Goal: Complete application form

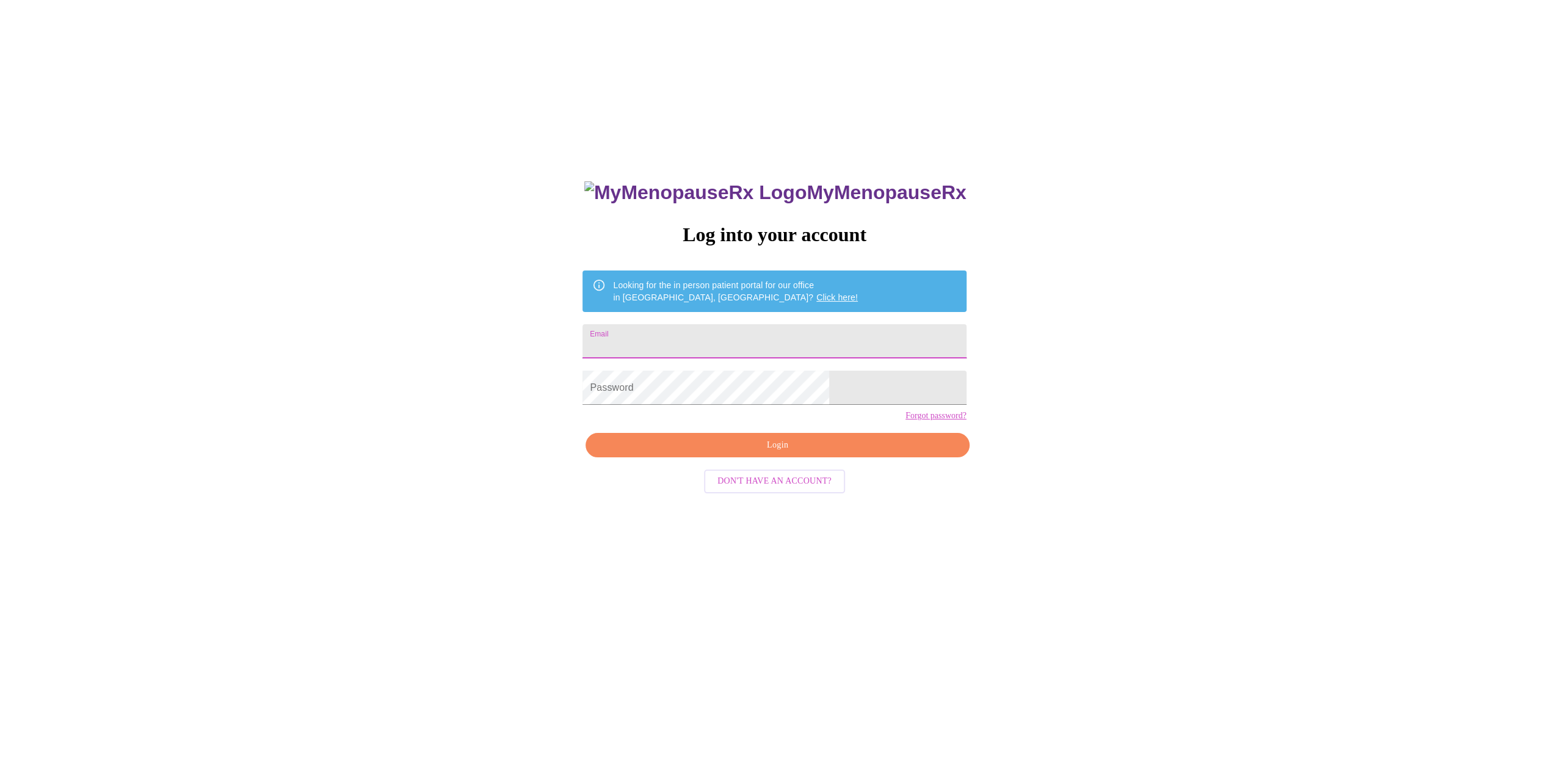
click at [792, 347] on input "Email" at bounding box center [774, 341] width 383 height 34
type input "M"
click at [850, 453] on span "Login" at bounding box center [777, 445] width 355 height 16
click at [793, 453] on span "Login" at bounding box center [777, 445] width 355 height 16
click at [752, 335] on input "[EMAIL_ADDRESS]com" at bounding box center [774, 341] width 383 height 34
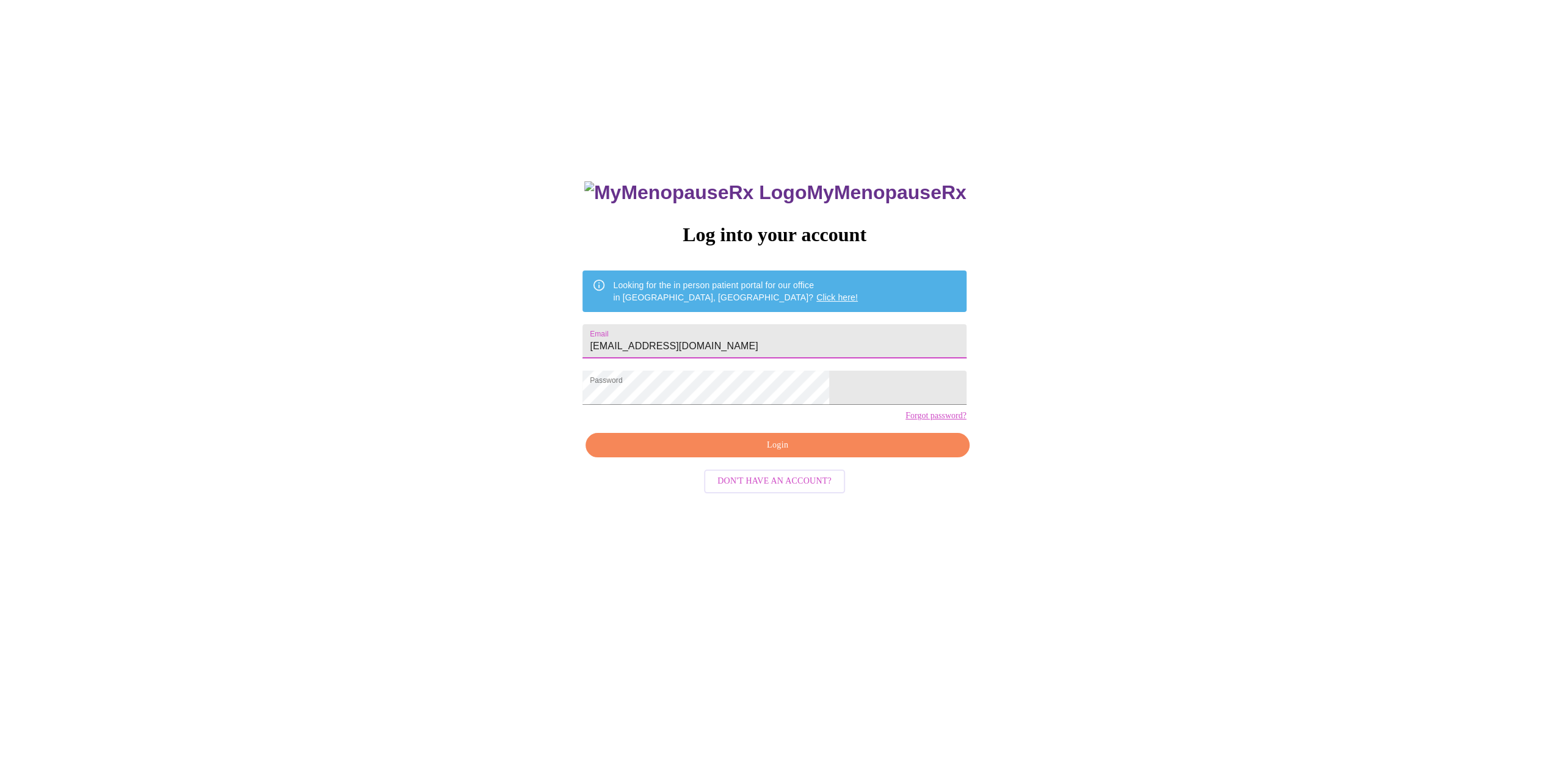
type input "[EMAIL_ADDRESS][DOMAIN_NAME]"
click at [784, 453] on span "Login" at bounding box center [777, 445] width 355 height 16
click at [778, 453] on span "Login" at bounding box center [777, 445] width 355 height 16
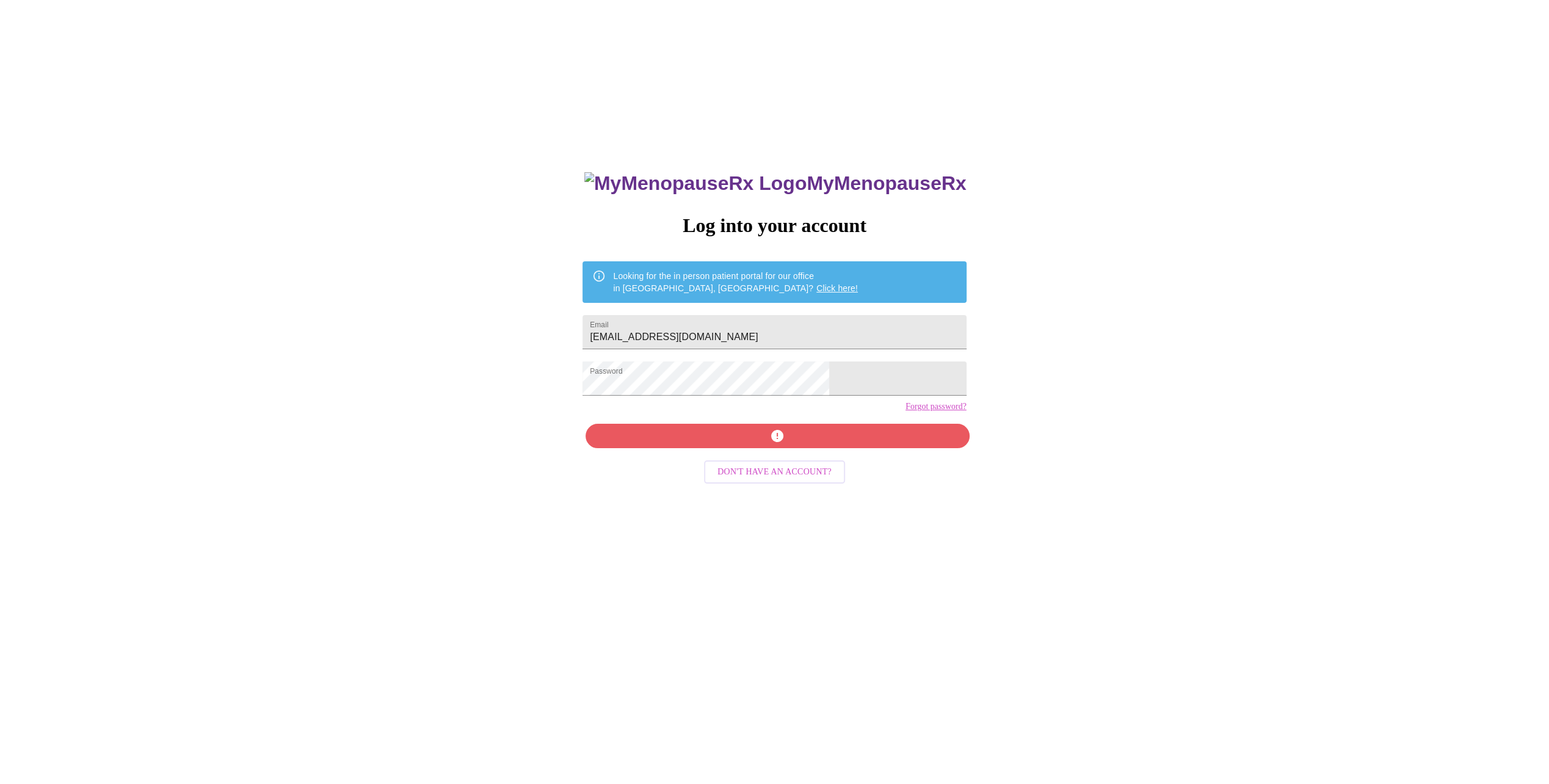
scroll to position [12, 0]
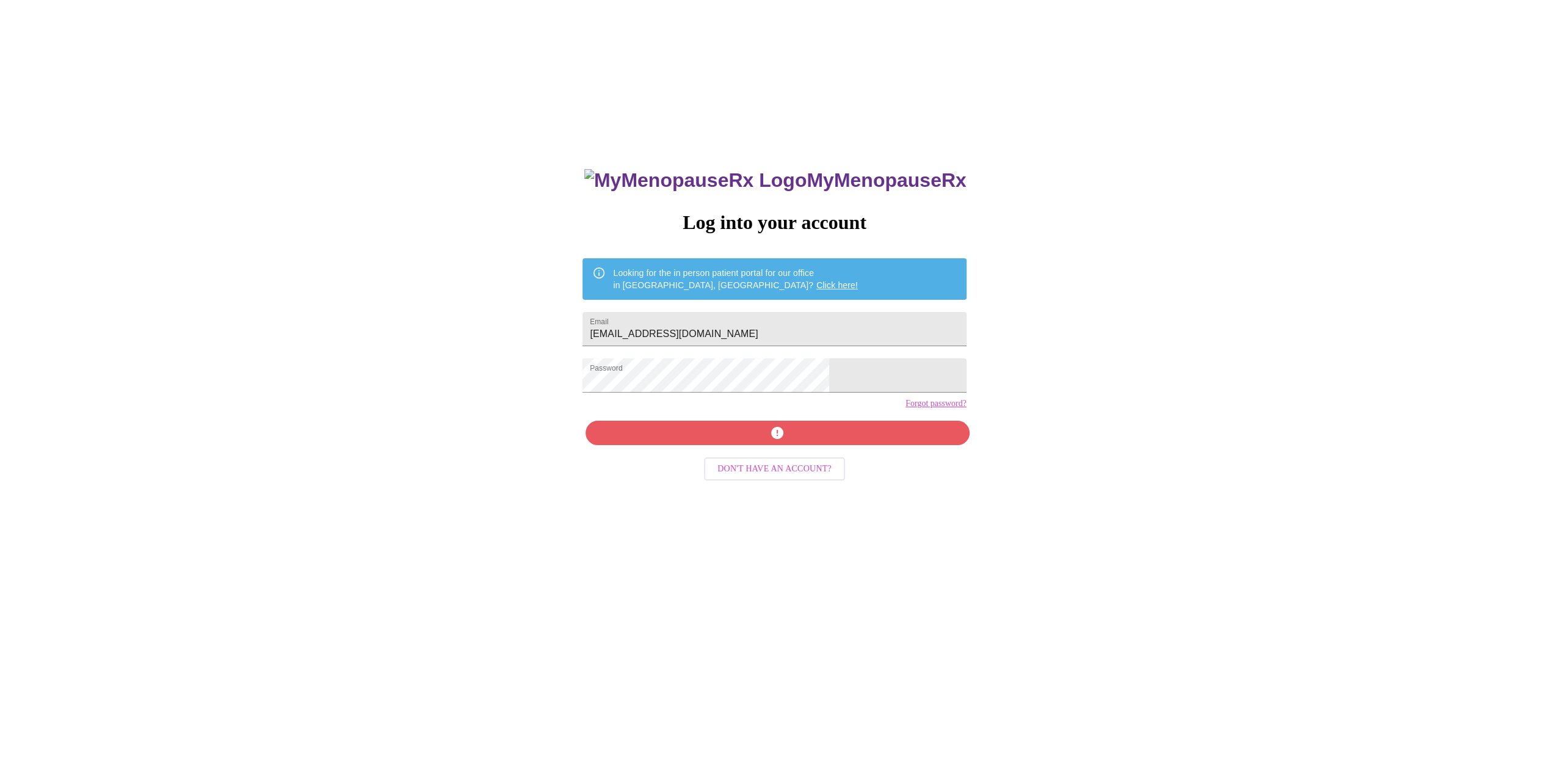
click at [906, 408] on link "Forgot password?" at bounding box center [936, 403] width 61 height 10
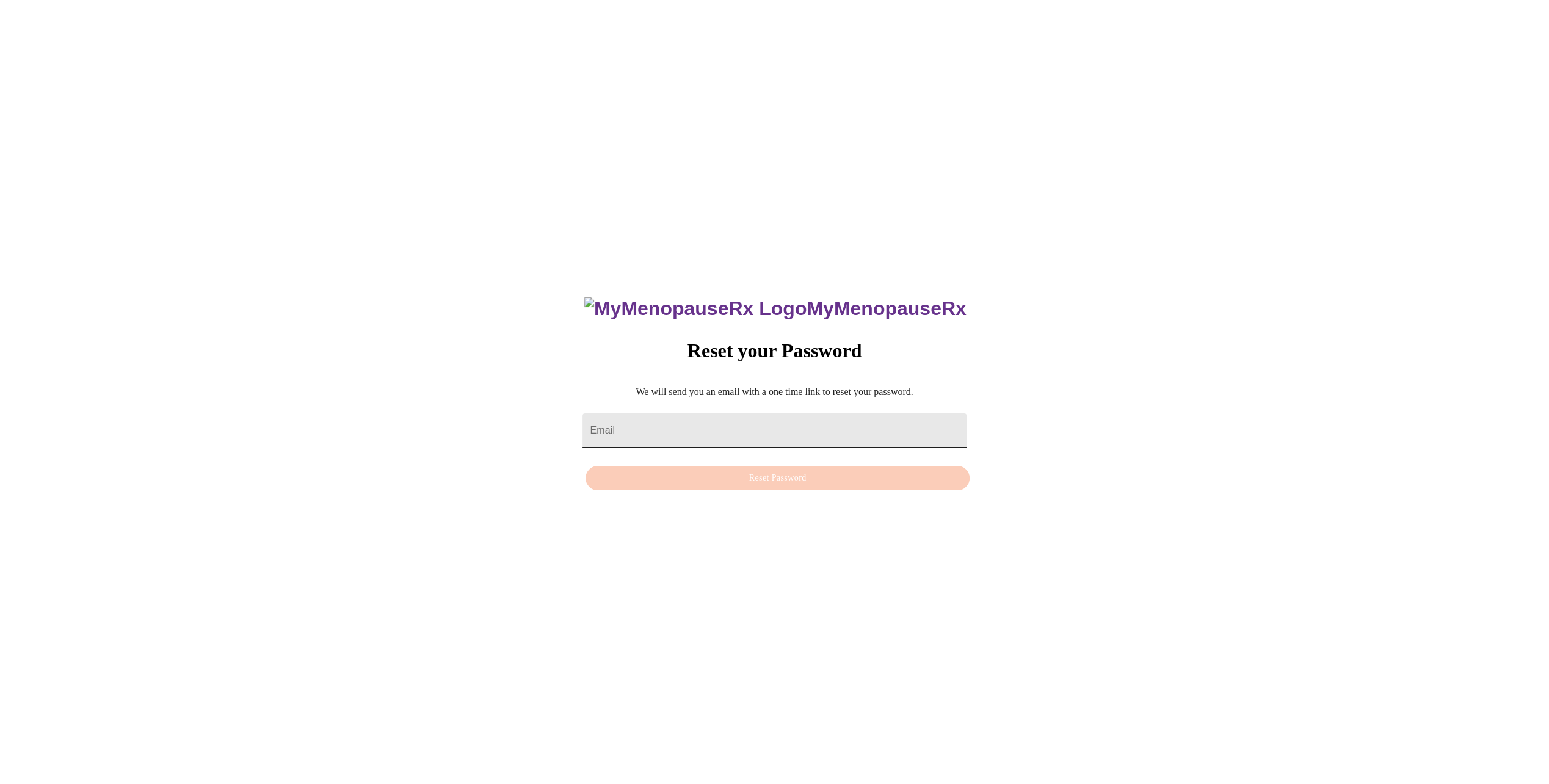
click at [843, 425] on input "Email" at bounding box center [774, 431] width 383 height 34
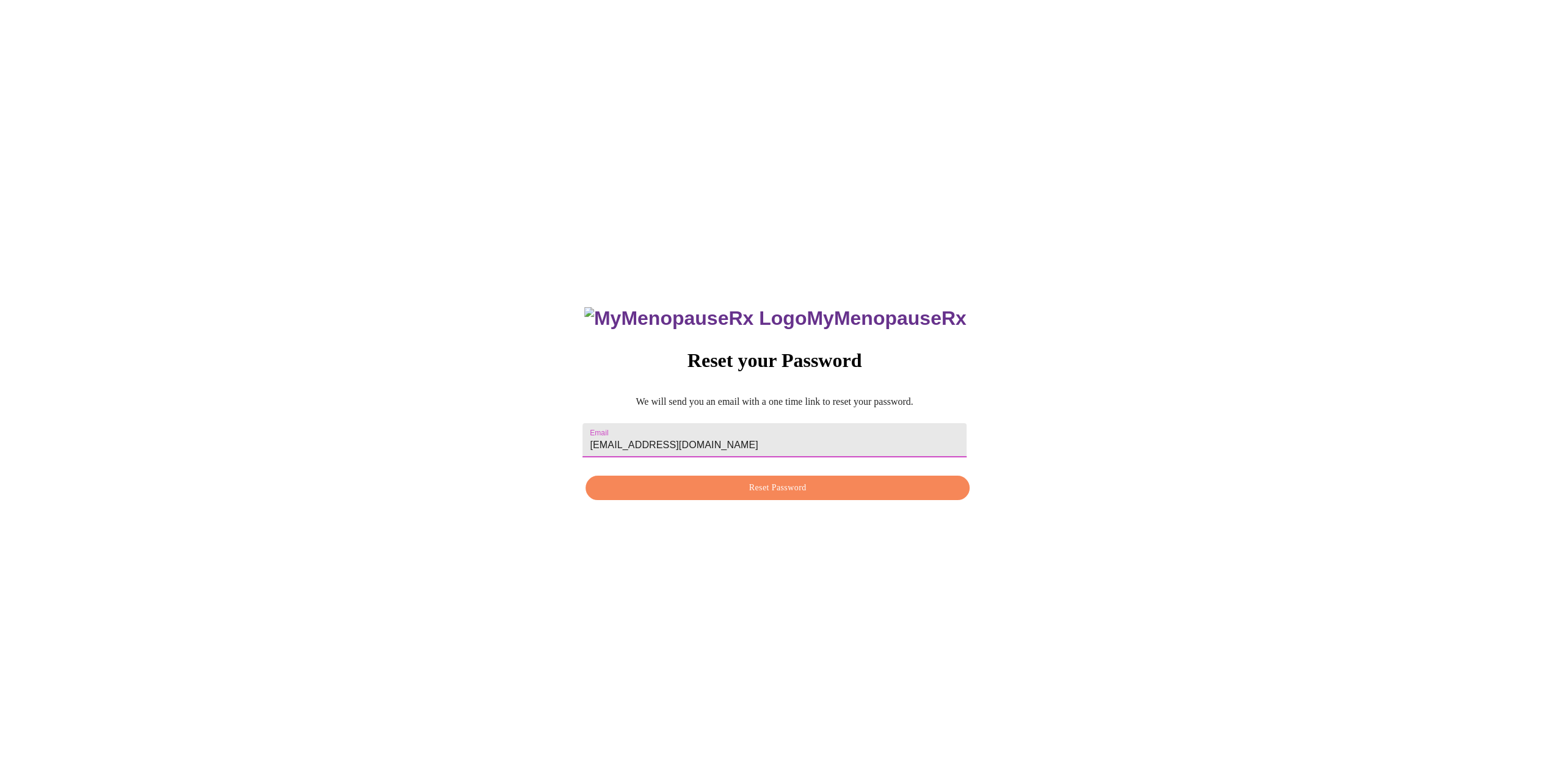
type input "melissafiga@hotmail.com"
click at [801, 483] on span "Reset Password" at bounding box center [777, 488] width 355 height 16
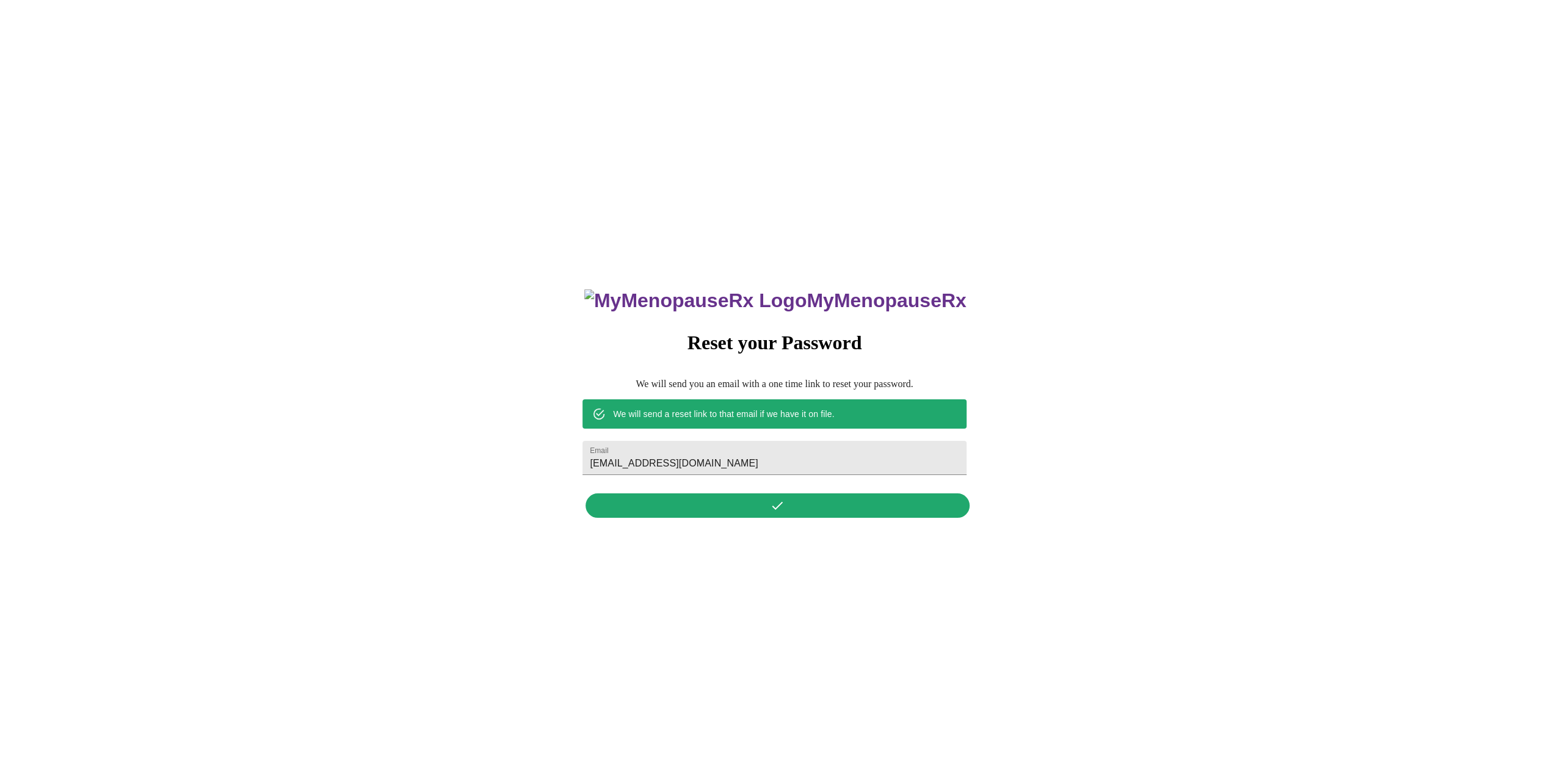
click at [789, 510] on div "MyMenopauseRx Reset your Password We will send you an email with a one time lin…" at bounding box center [774, 397] width 408 height 254
click at [829, 455] on input "melissafiga@hotmail.com" at bounding box center [774, 458] width 383 height 34
click at [781, 513] on div "MyMenopauseRx Reset your Password We will send you an email with a one time lin…" at bounding box center [774, 397] width 408 height 254
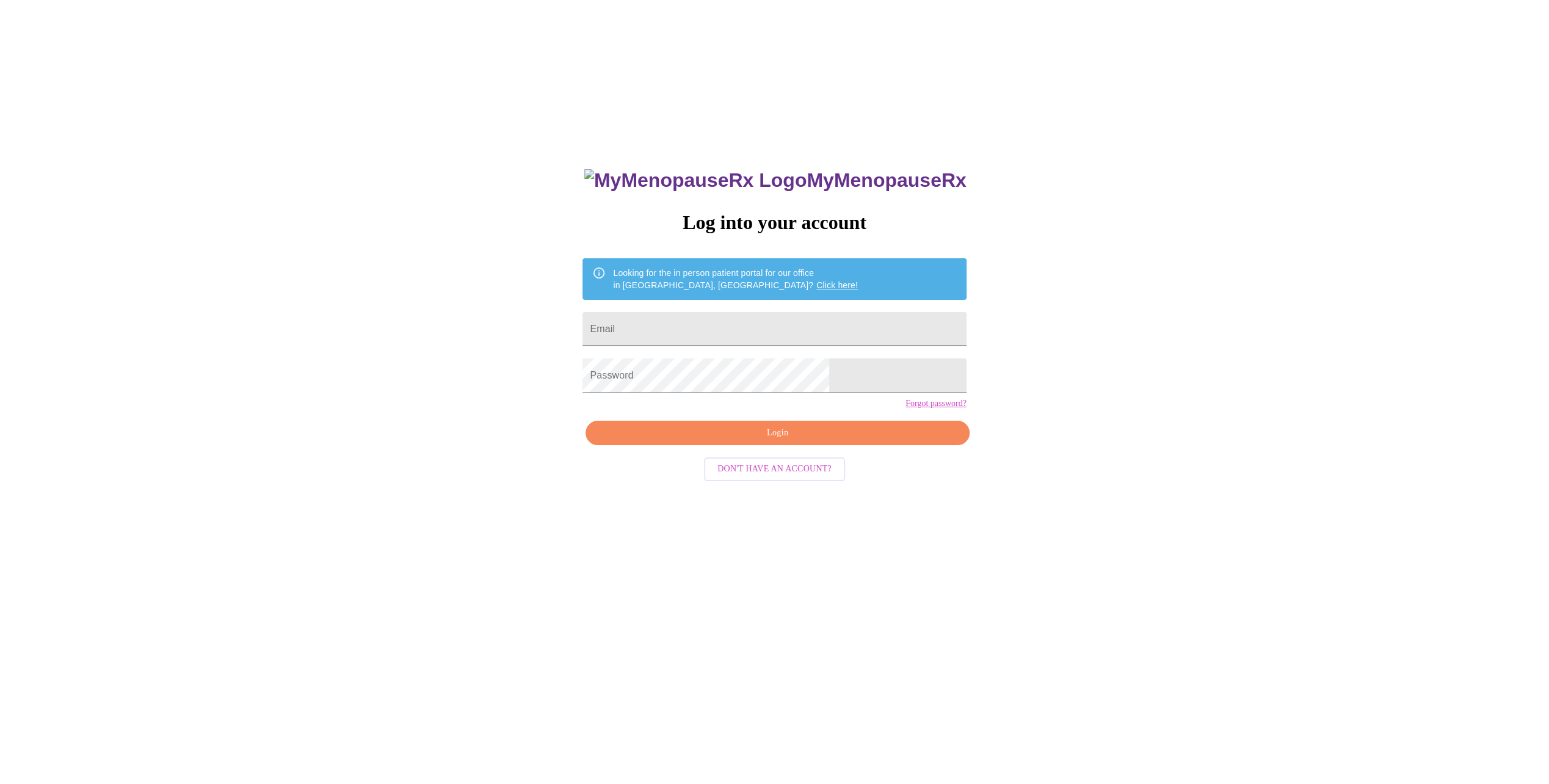
drag, startPoint x: 747, startPoint y: 321, endPoint x: 767, endPoint y: 317, distance: 20.4
click at [752, 321] on input "Email" at bounding box center [774, 329] width 383 height 34
type input "melissafiga@hotmail.com"
click at [749, 440] on span "Login" at bounding box center [777, 433] width 355 height 16
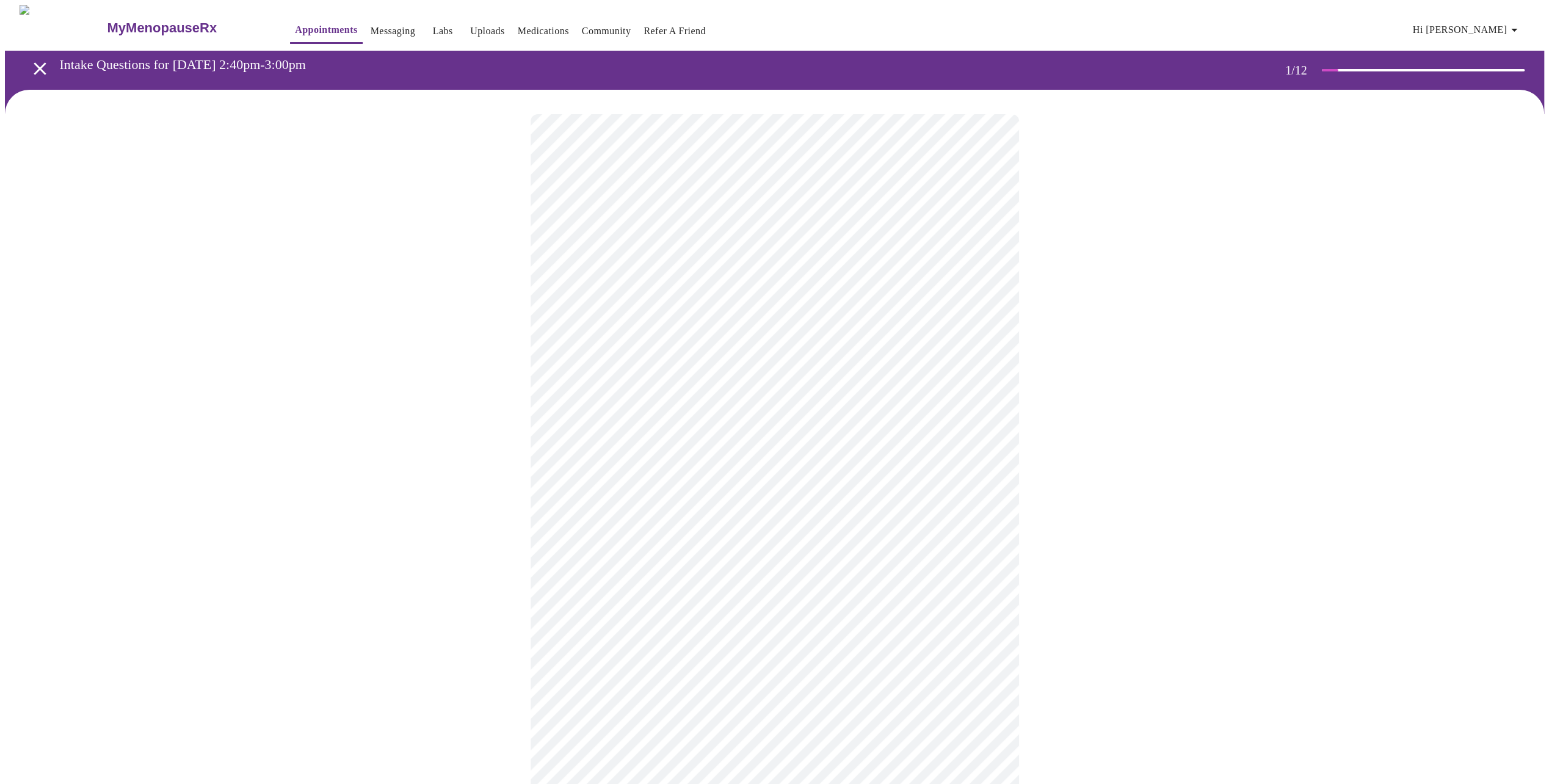
click at [987, 263] on body "MyMenopauseRx Appointments Messaging Labs Uploads Medications Community Refer a…" at bounding box center [774, 561] width 1539 height 1113
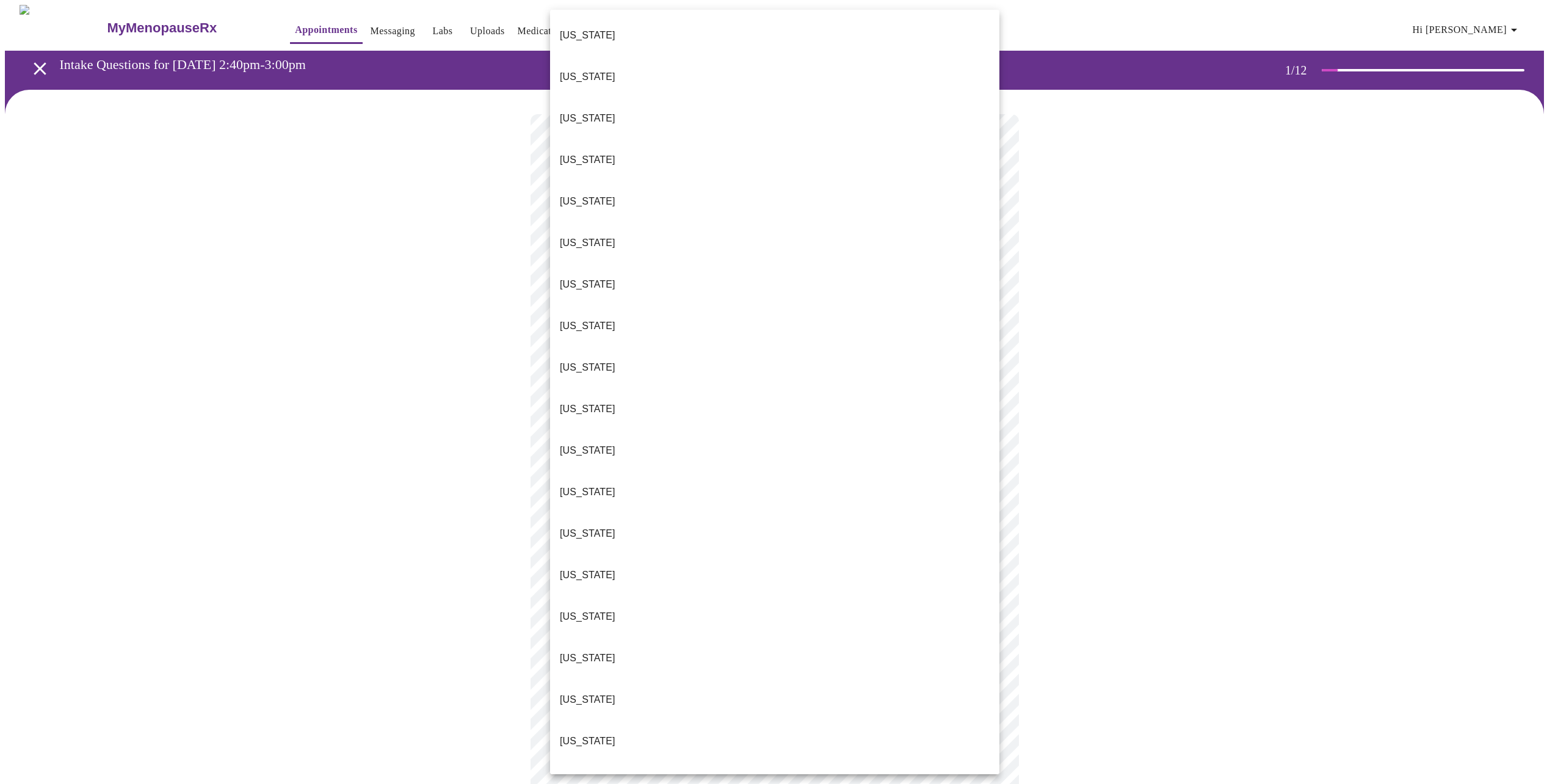
click at [585, 235] on p "Colorado" at bounding box center [587, 243] width 56 height 15
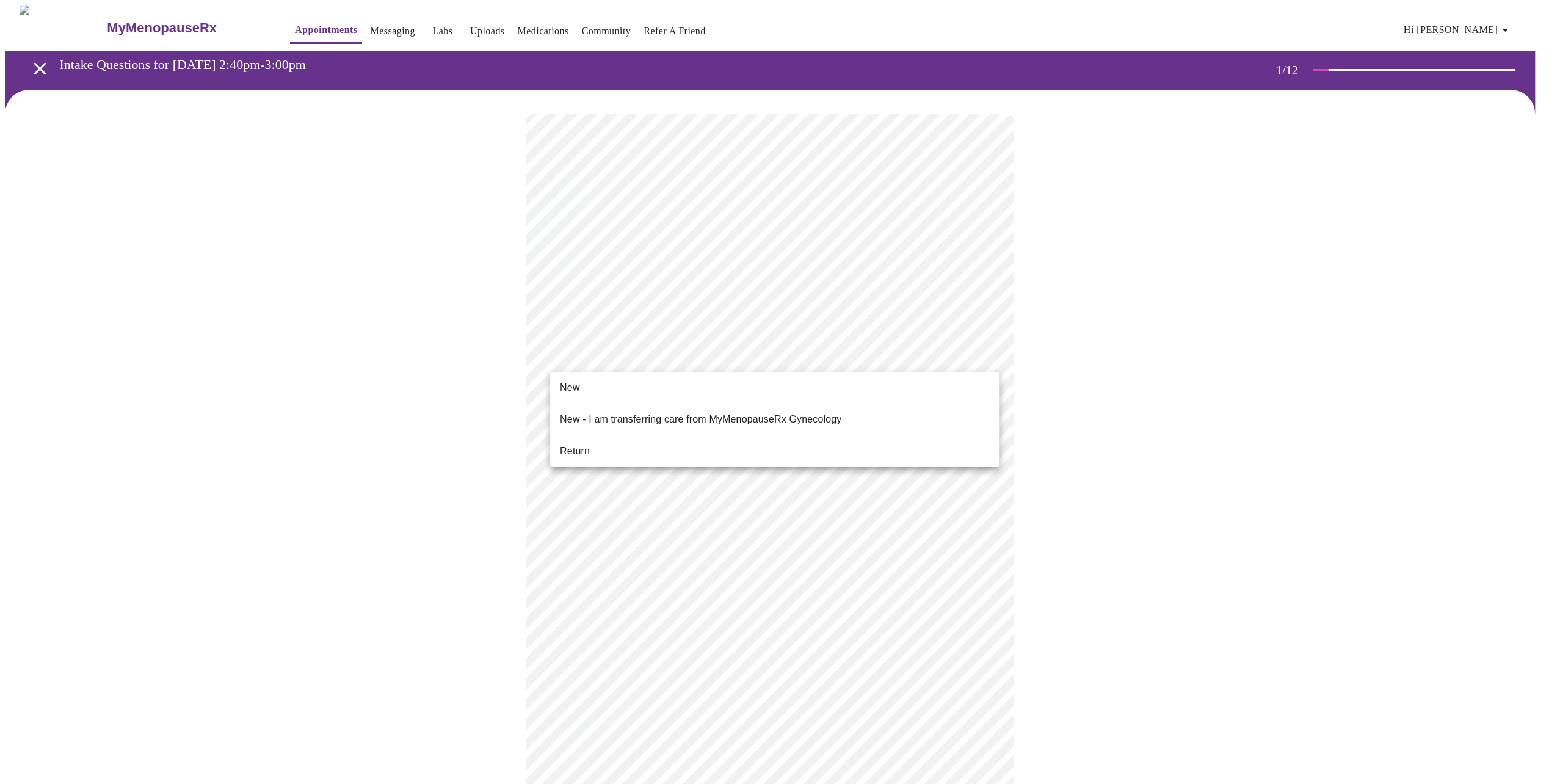
click at [989, 357] on body "MyMenopauseRx Appointments Messaging Labs Uploads Medications Community Refer a…" at bounding box center [774, 558] width 1539 height 1105
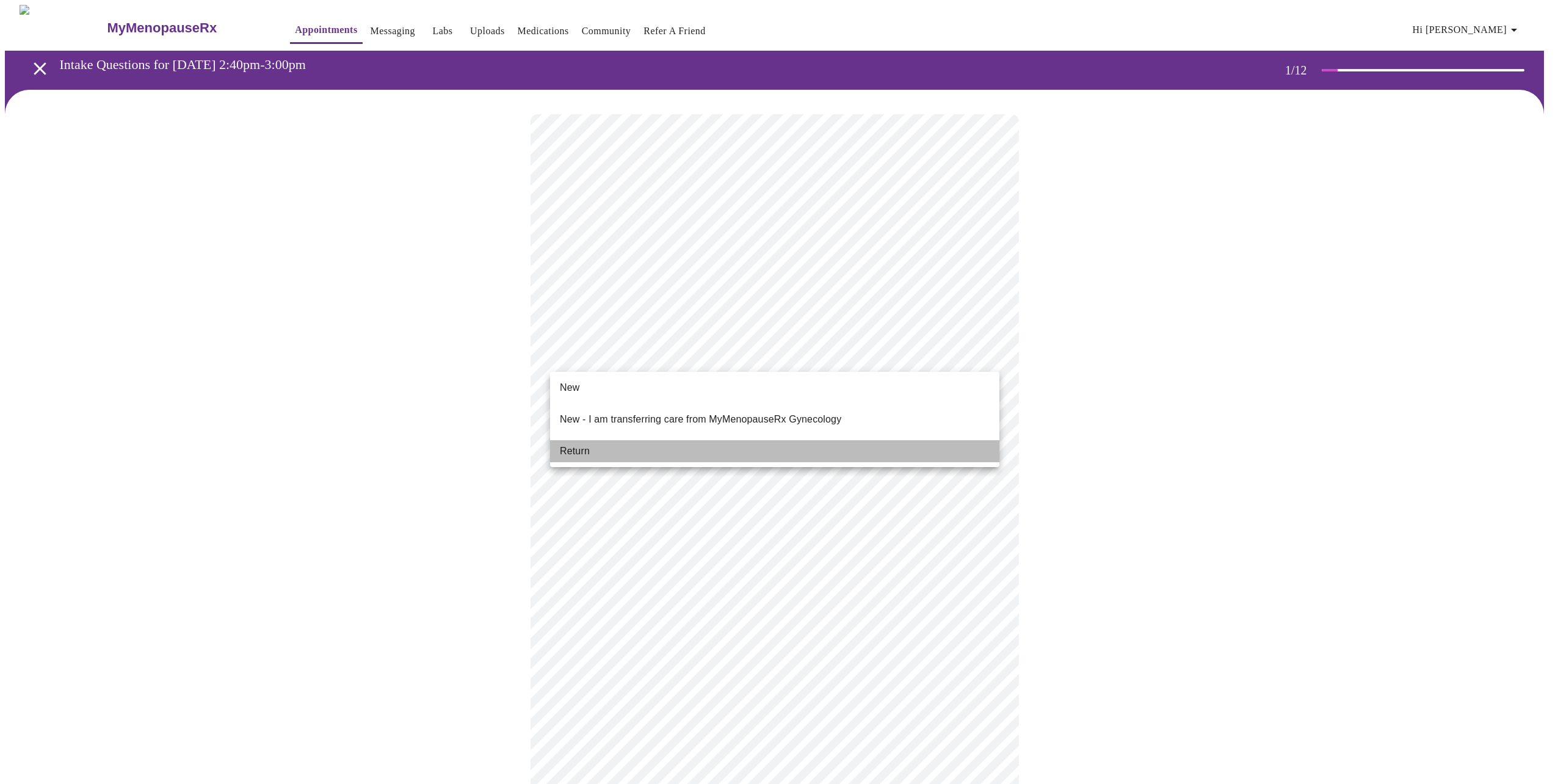
click at [574, 444] on span "Return" at bounding box center [574, 451] width 30 height 15
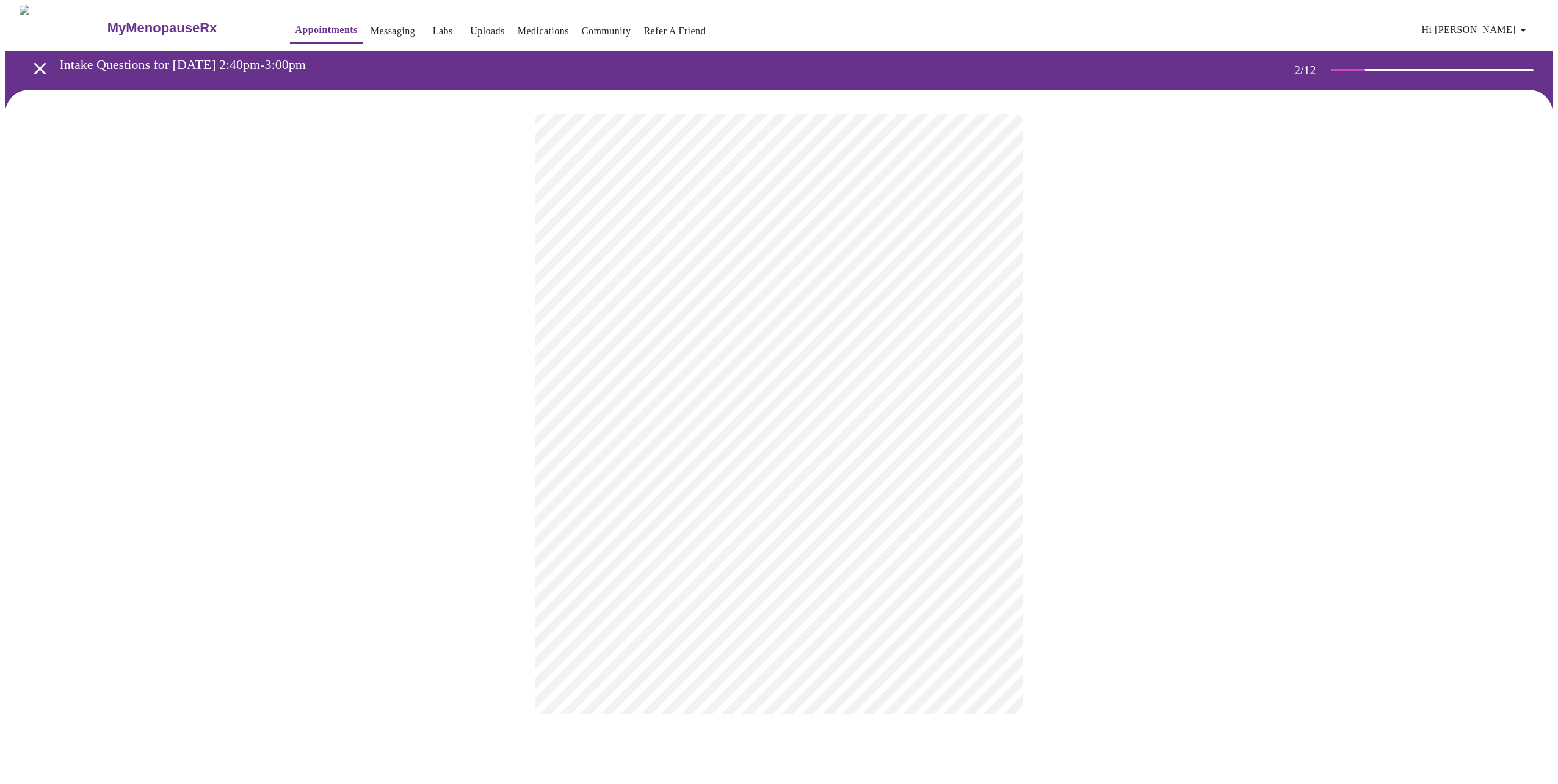
click at [958, 245] on body "MyMenopauseRx Appointments Messaging Labs Uploads Medications Community Refer a…" at bounding box center [779, 371] width 1548 height 733
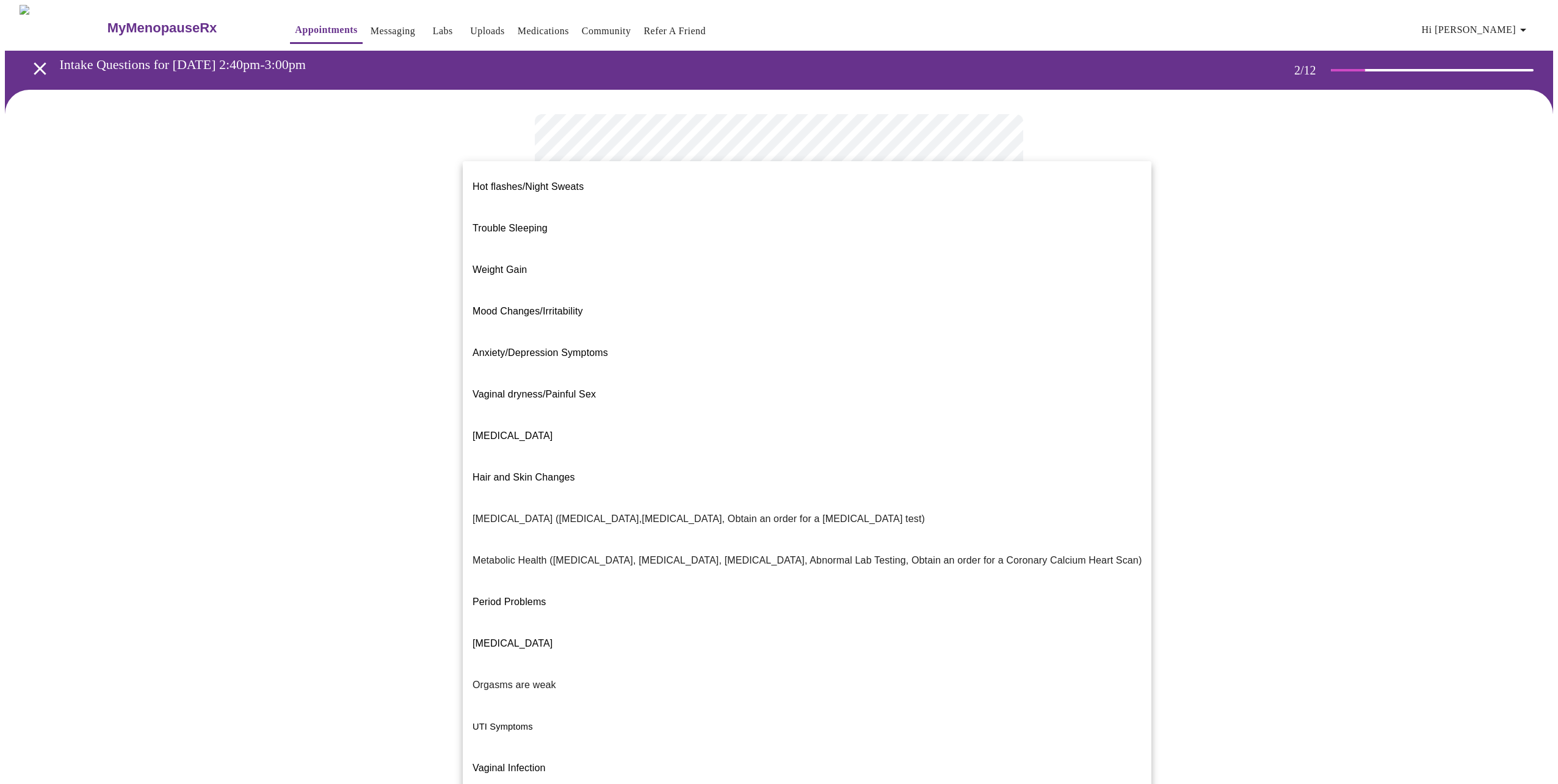
click at [533, 223] on span "Trouble Sleeping" at bounding box center [510, 228] width 75 height 11
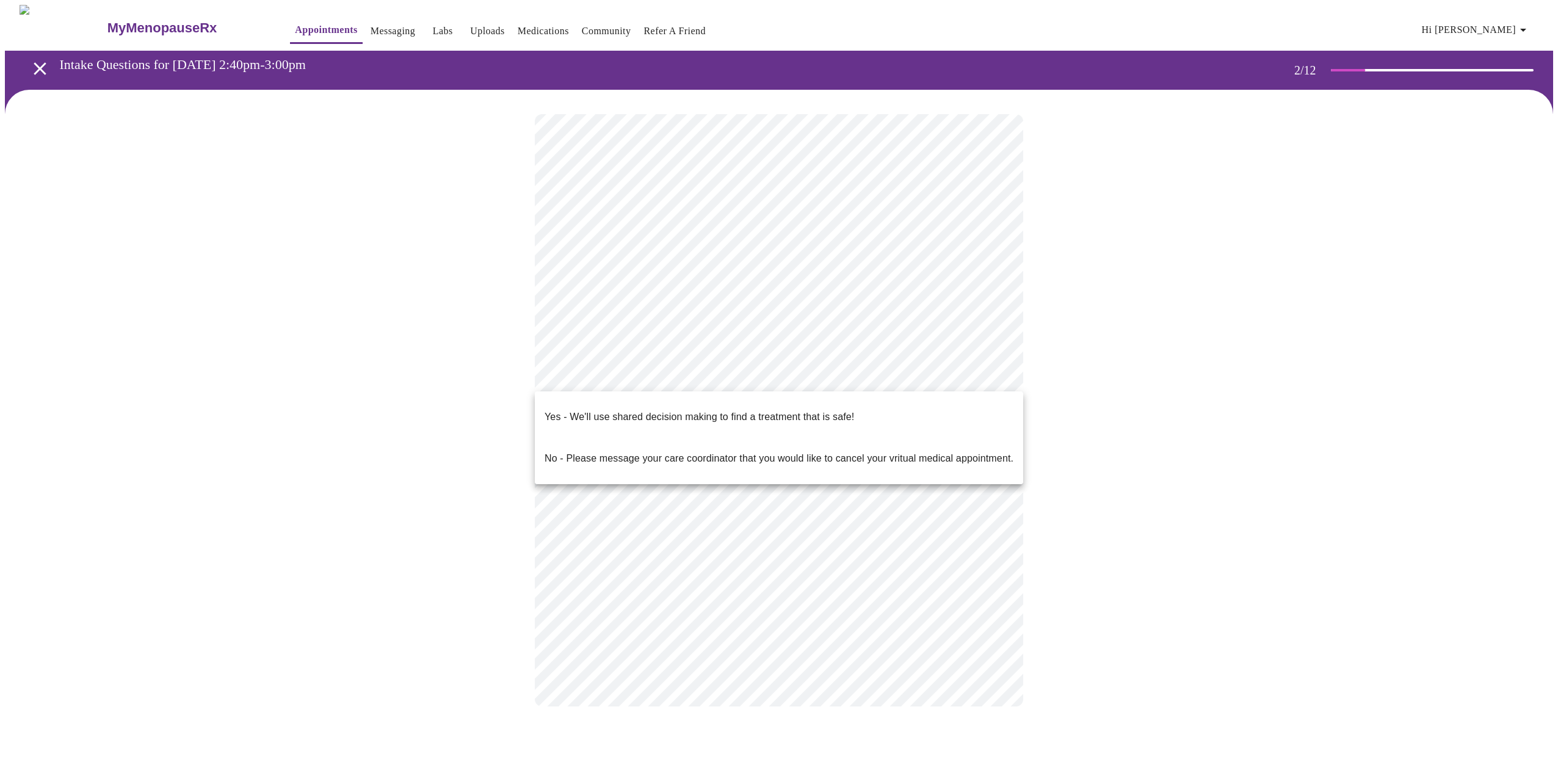
click at [990, 374] on body "MyMenopauseRx Appointments Messaging Labs Uploads Medications Community Refer a…" at bounding box center [779, 367] width 1548 height 726
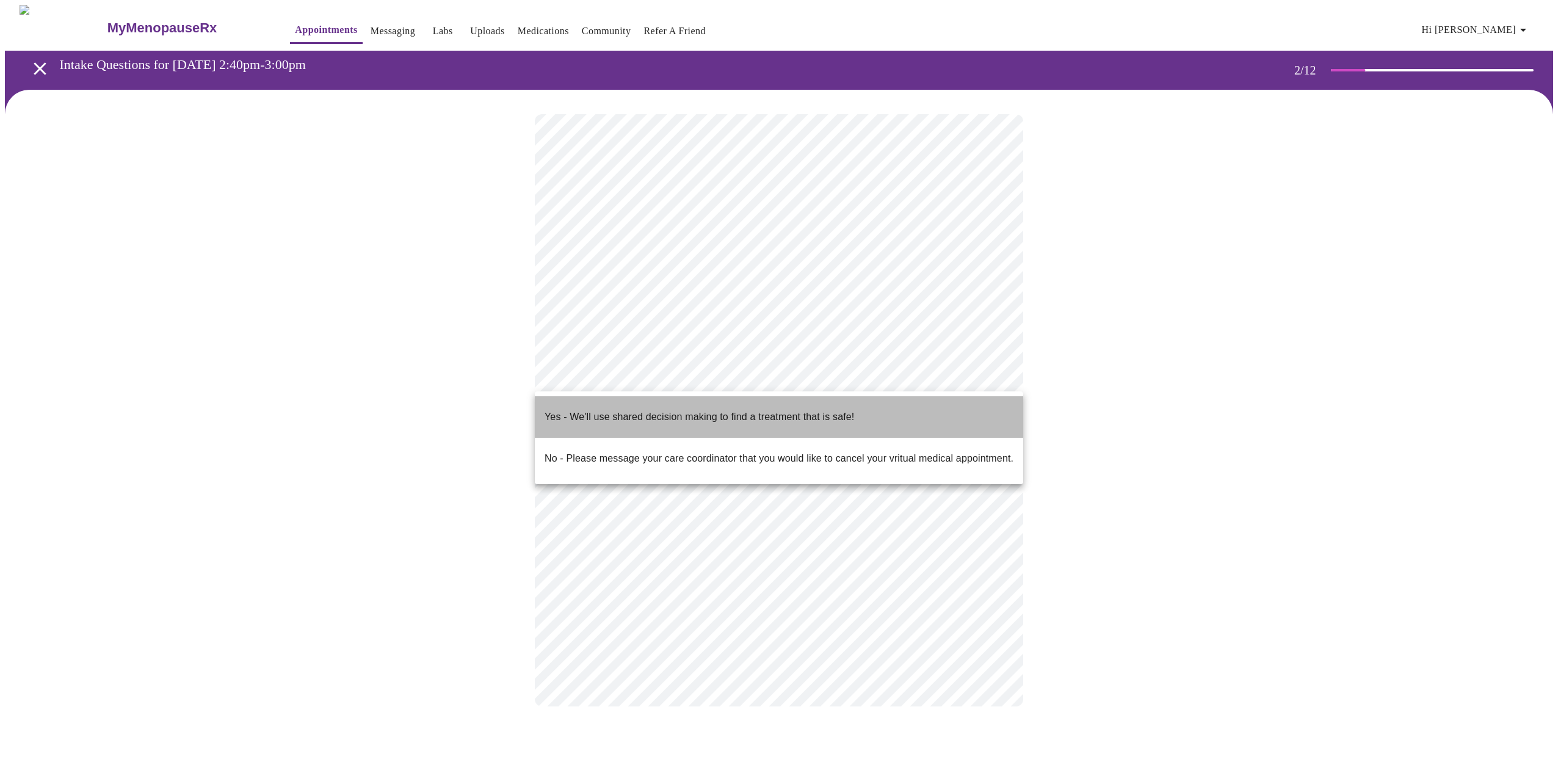
click at [589, 409] on p "Yes - We'll use shared decision making to find a treatment that is safe!" at bounding box center [699, 417] width 309 height 15
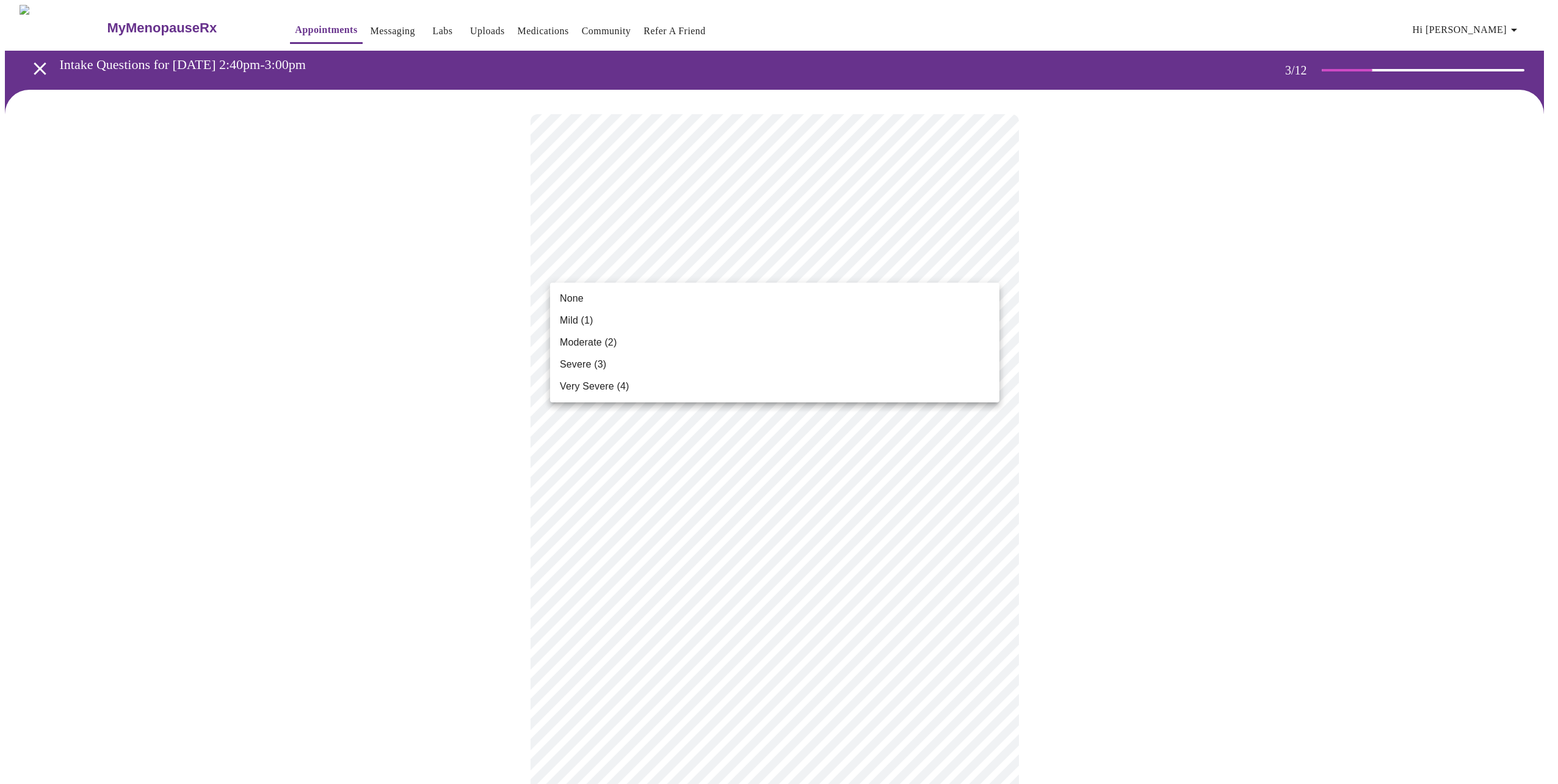
click at [575, 301] on span "None" at bounding box center [571, 299] width 24 height 15
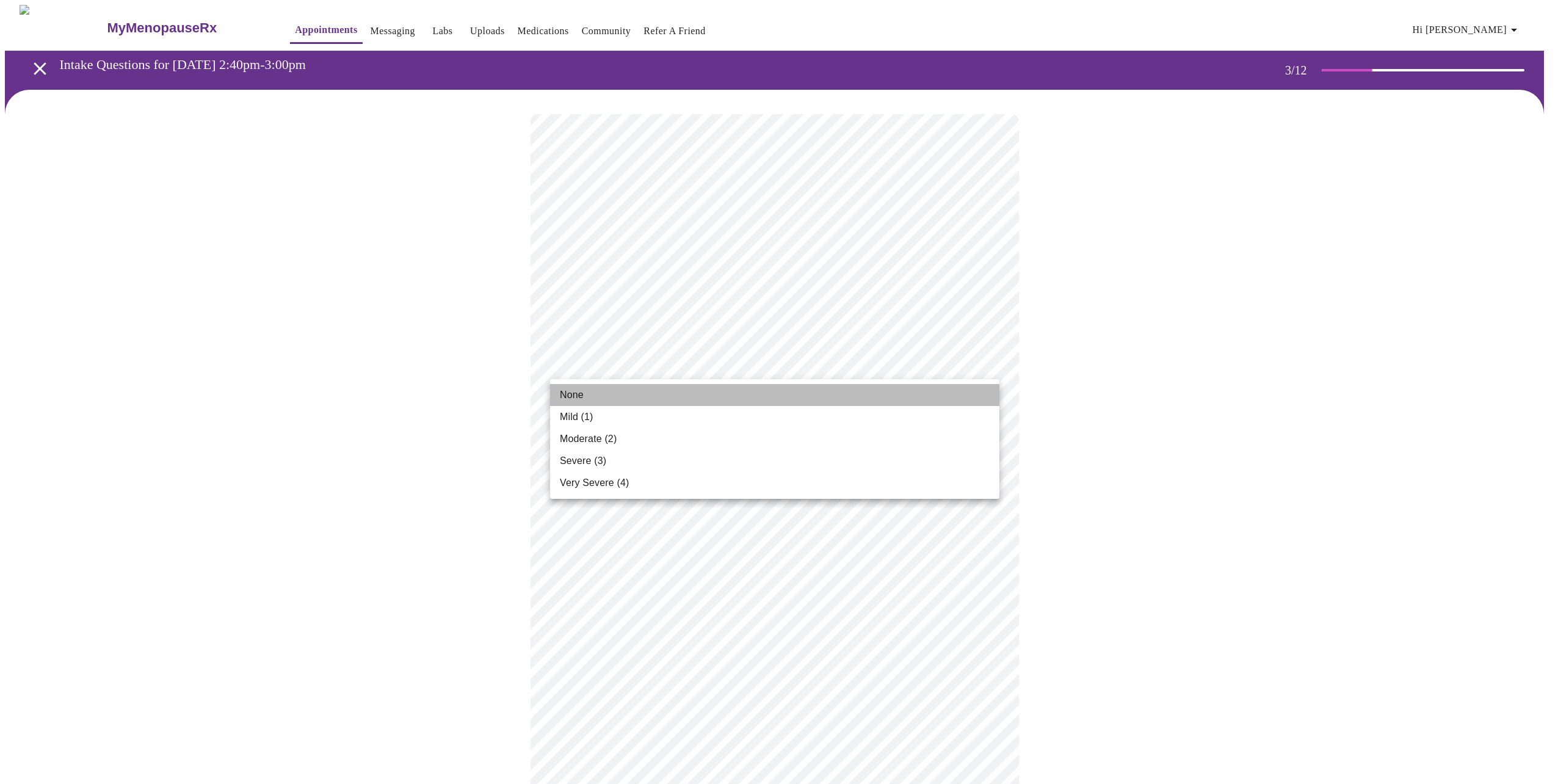
click at [571, 390] on span "None" at bounding box center [571, 395] width 24 height 15
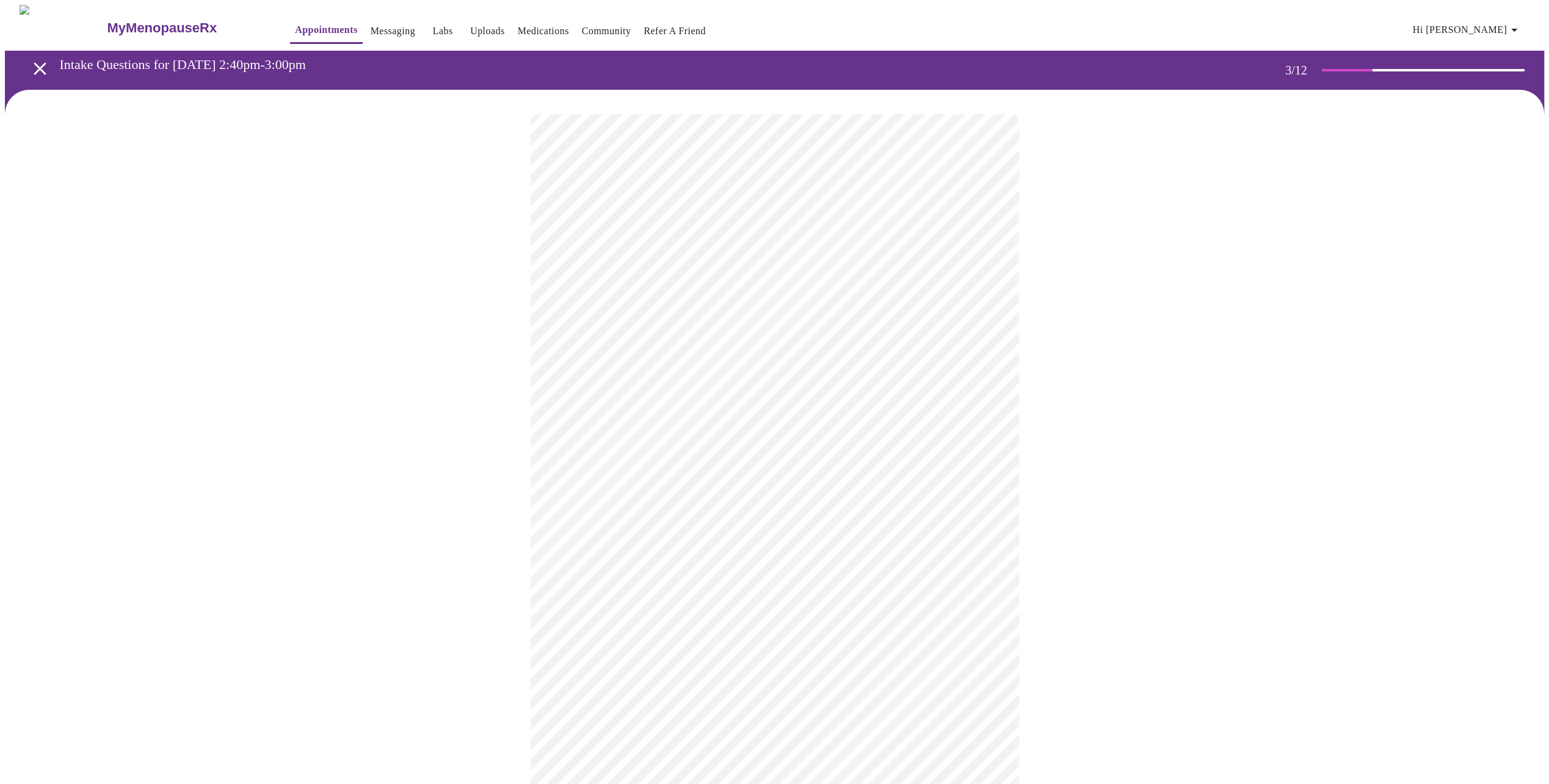
click at [976, 460] on body "MyMenopauseRx Appointments Messaging Labs Uploads Medications Community Refer a…" at bounding box center [774, 799] width 1539 height 1589
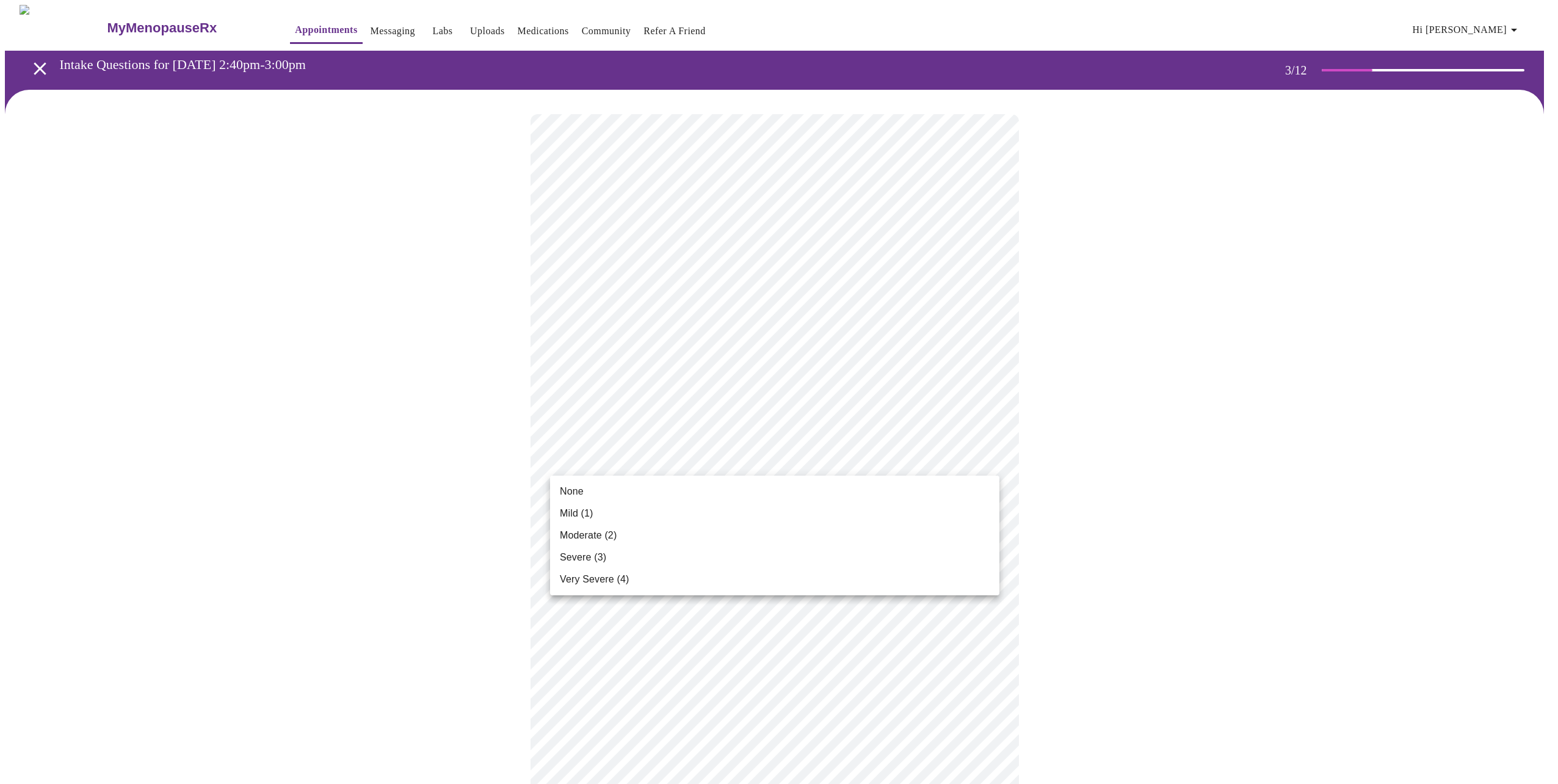
click at [605, 577] on span "Very Severe (4)" at bounding box center [594, 579] width 69 height 15
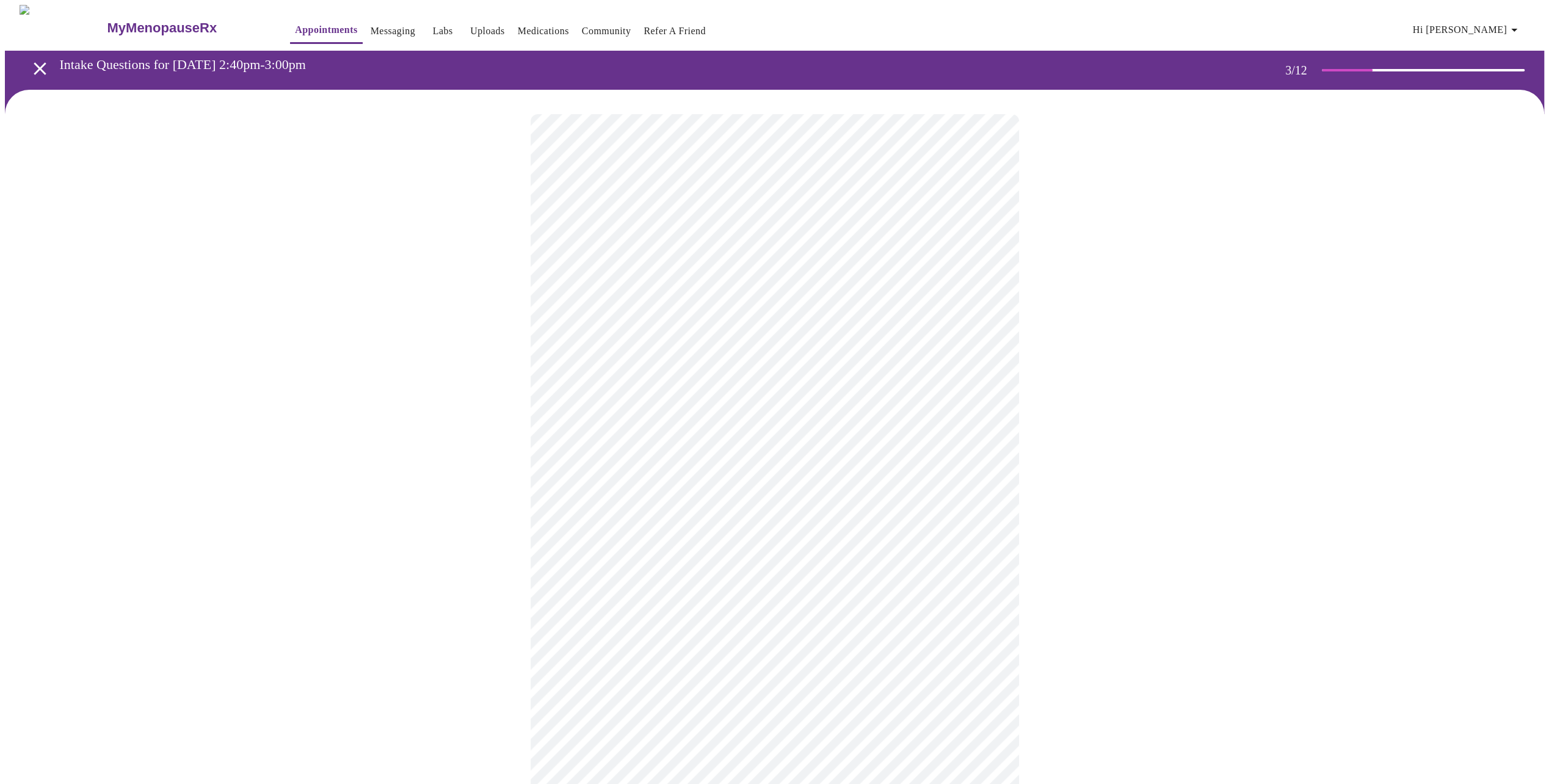
click at [989, 554] on body "MyMenopauseRx Appointments Messaging Labs Uploads Medications Community Refer a…" at bounding box center [774, 791] width 1539 height 1572
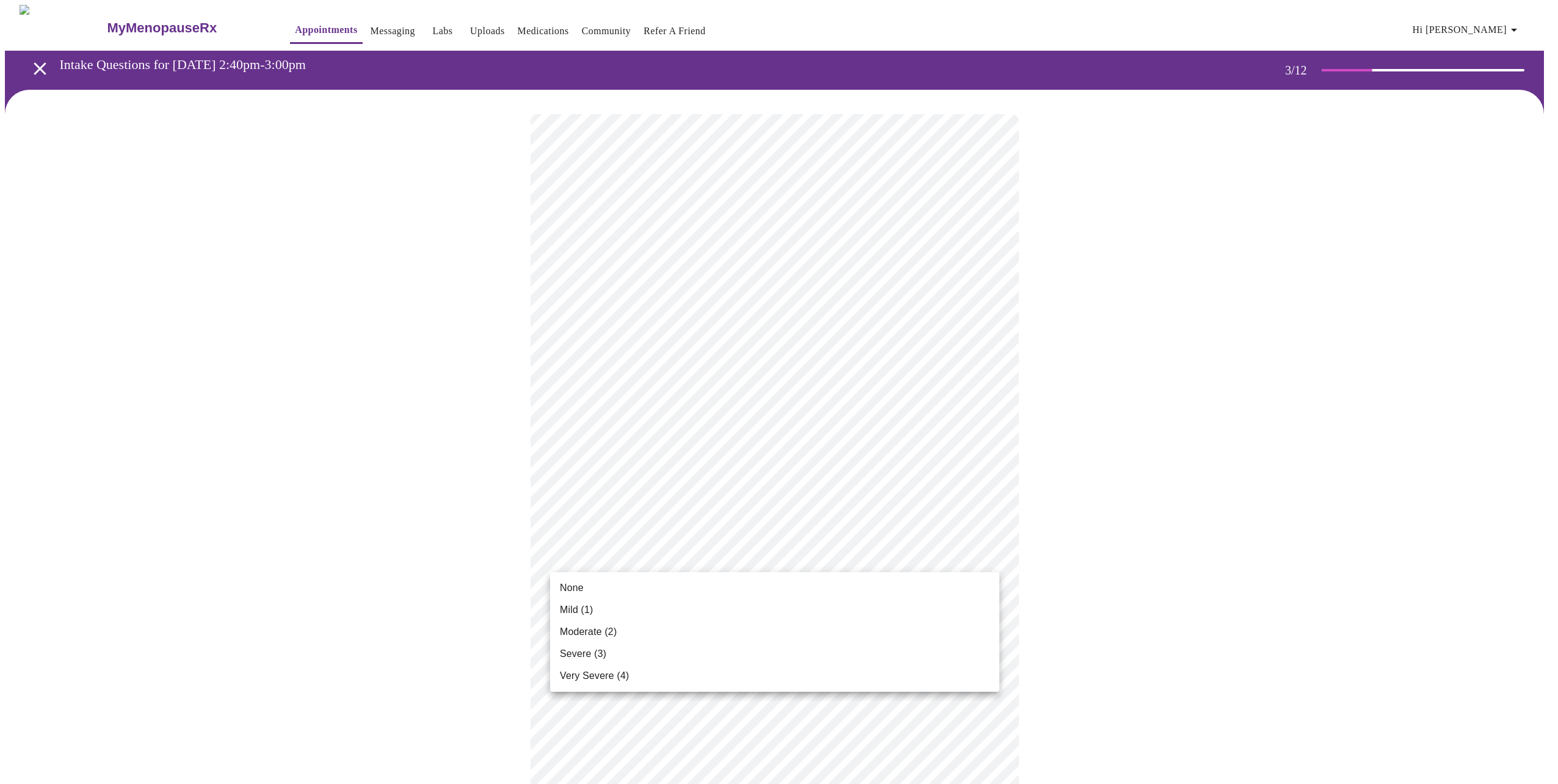
click at [585, 606] on span "Mild (1)" at bounding box center [576, 610] width 34 height 15
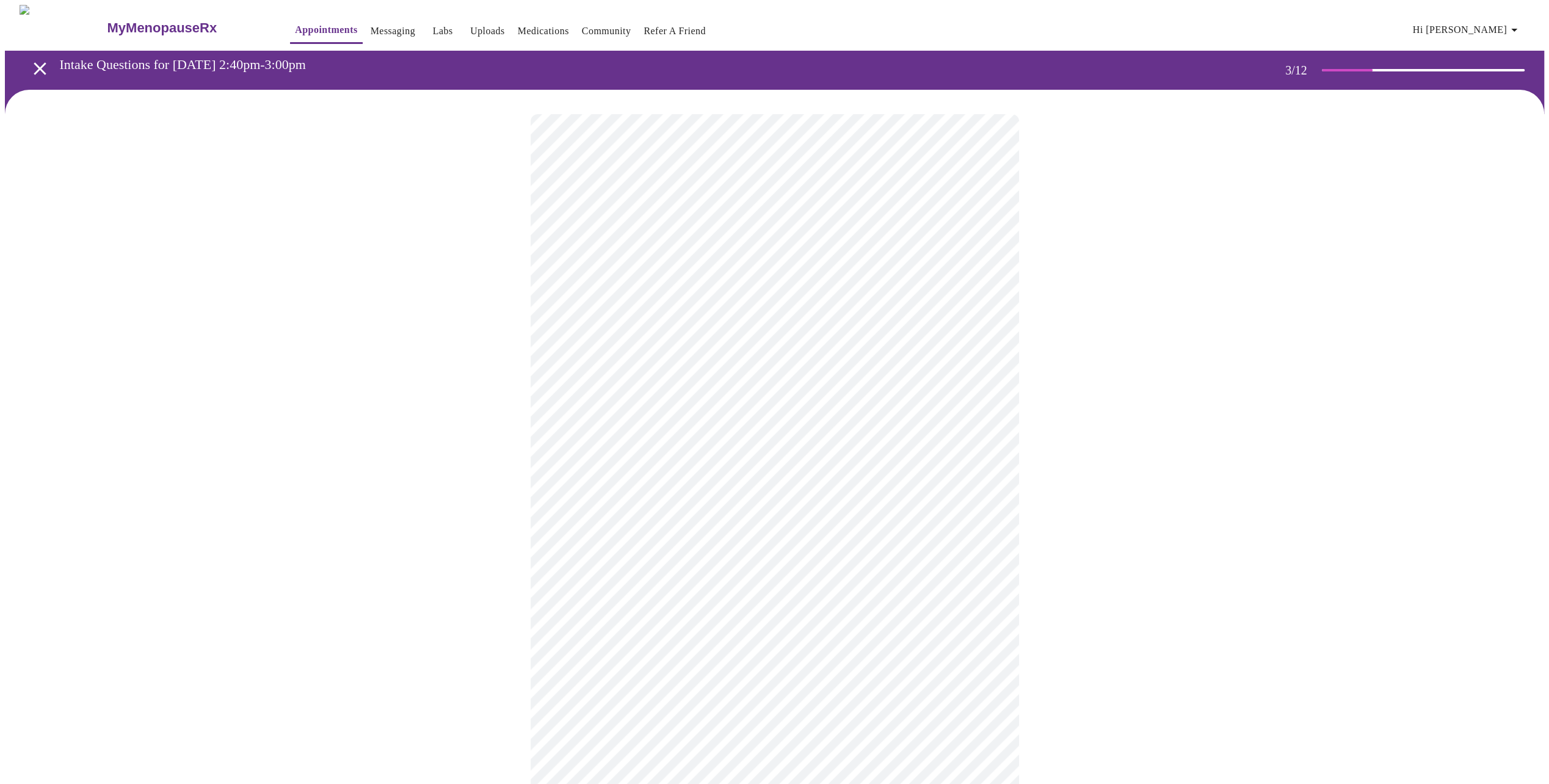
click at [989, 633] on body "MyMenopauseRx Appointments Messaging Labs Uploads Medications Community Refer a…" at bounding box center [774, 782] width 1539 height 1555
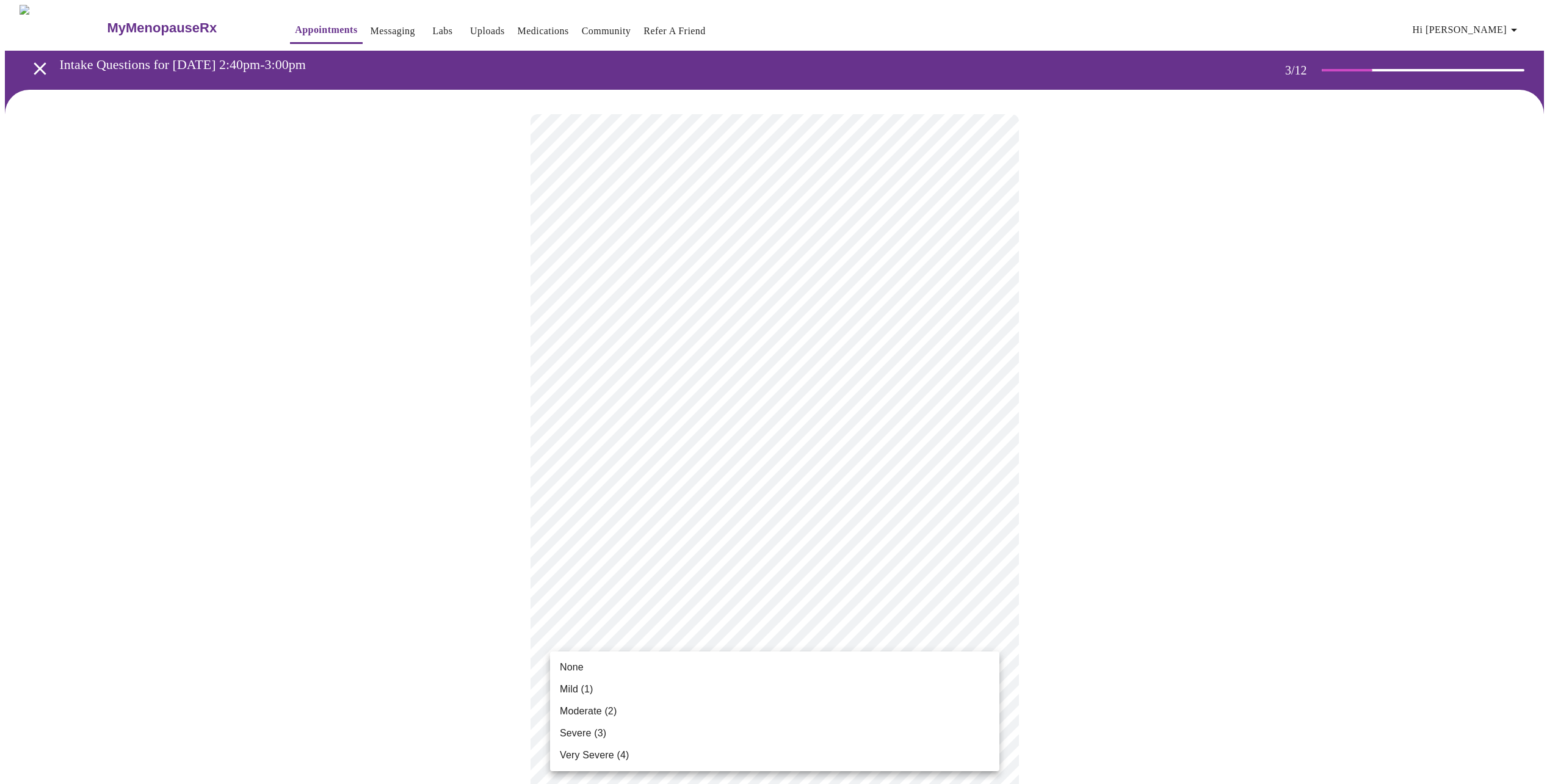
click at [578, 670] on span "None" at bounding box center [571, 667] width 24 height 15
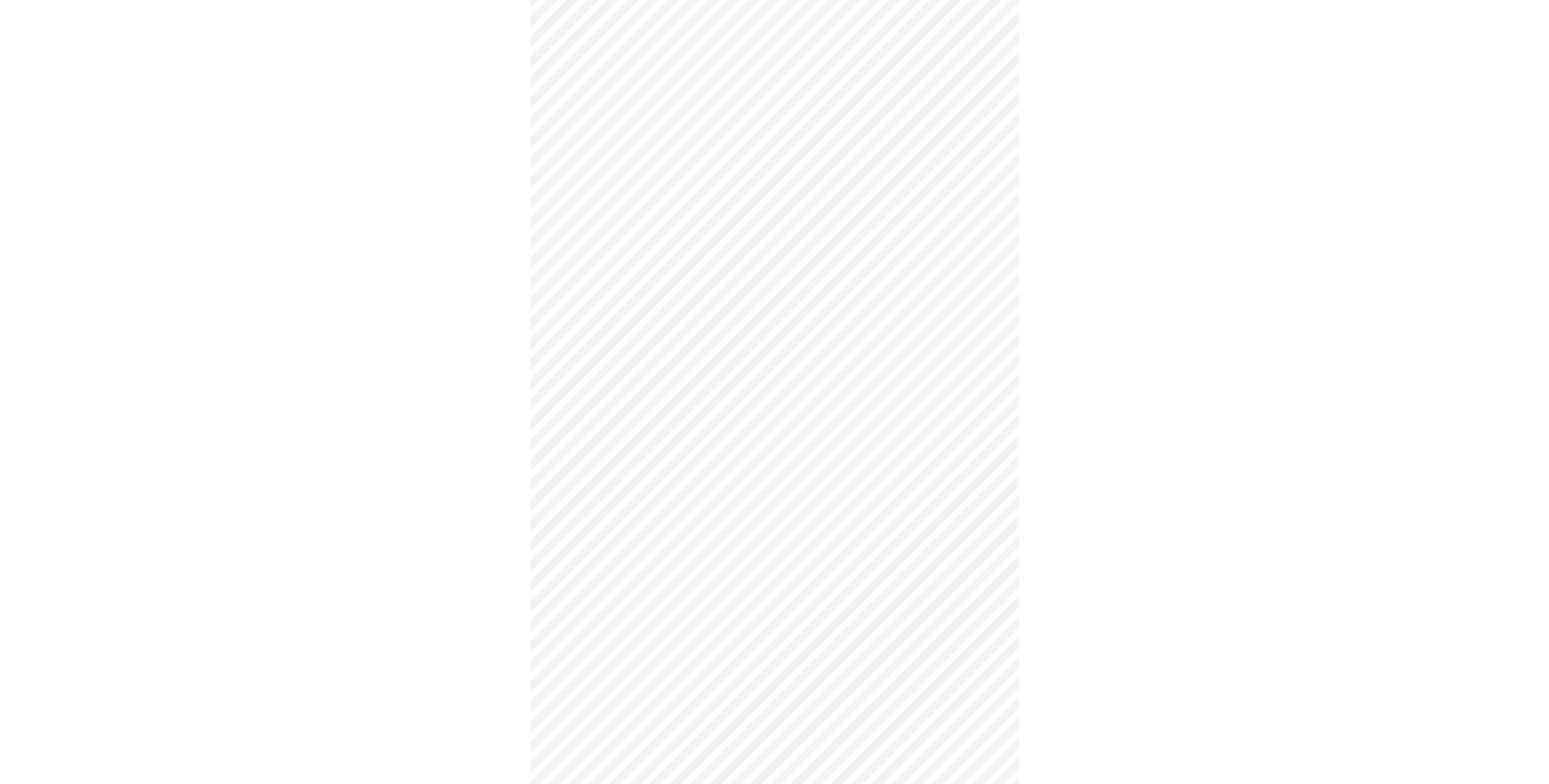
scroll to position [244, 0]
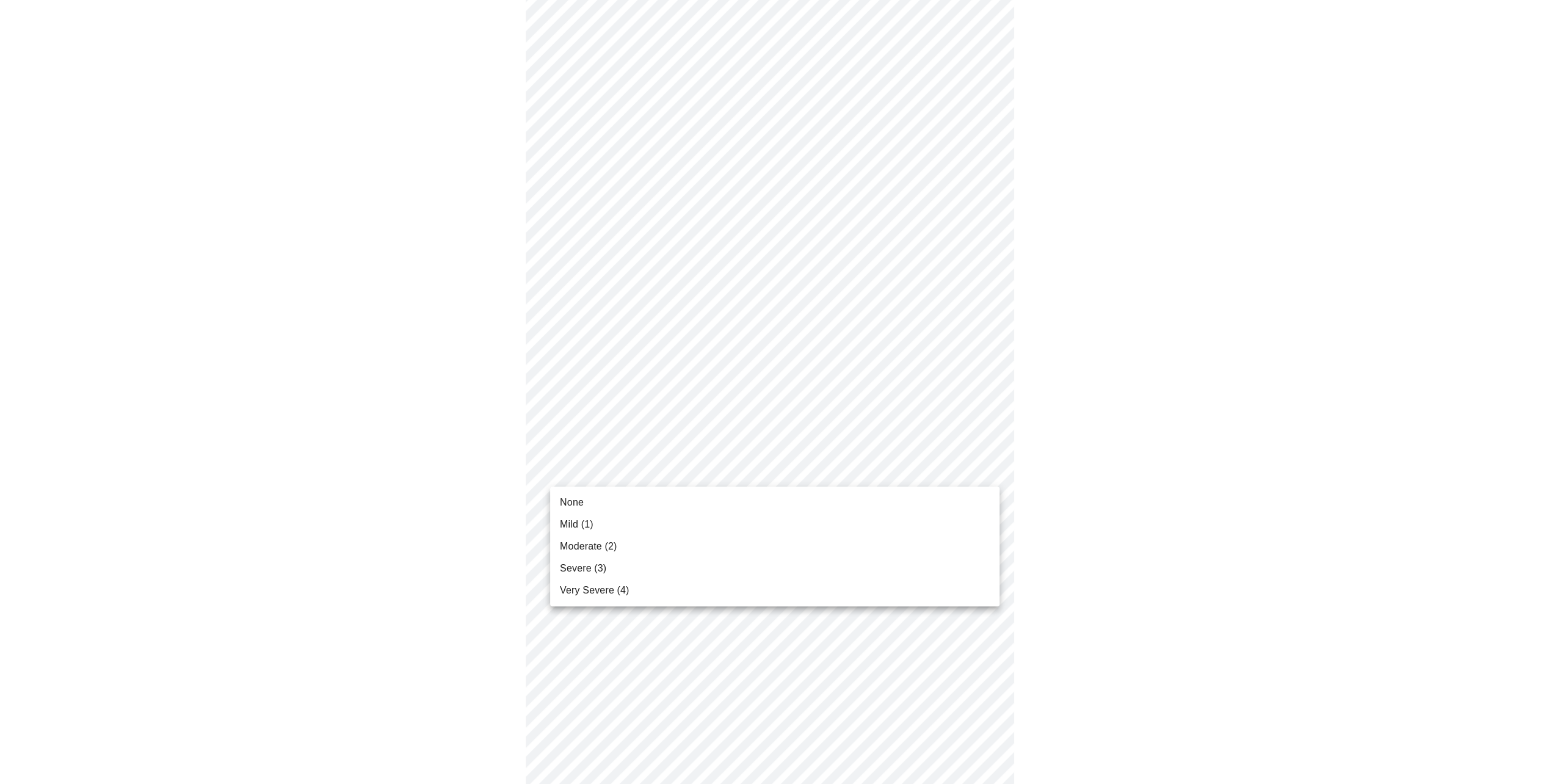
click at [995, 469] on body "MyMenopauseRx Appointments Messaging Labs Uploads Medications Community Refer a…" at bounding box center [774, 529] width 1539 height 1538
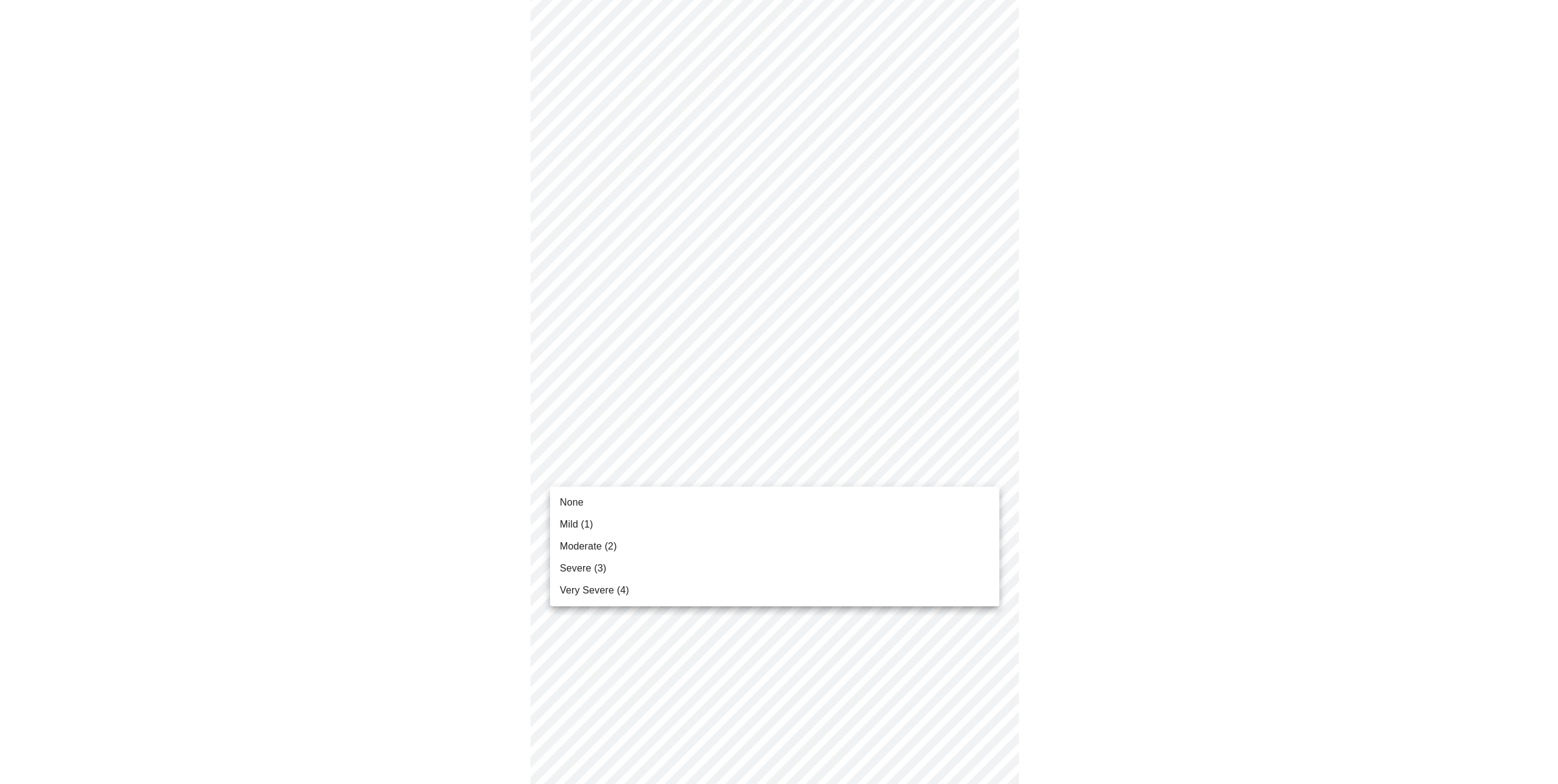
click at [577, 522] on span "Mild (1)" at bounding box center [576, 524] width 34 height 15
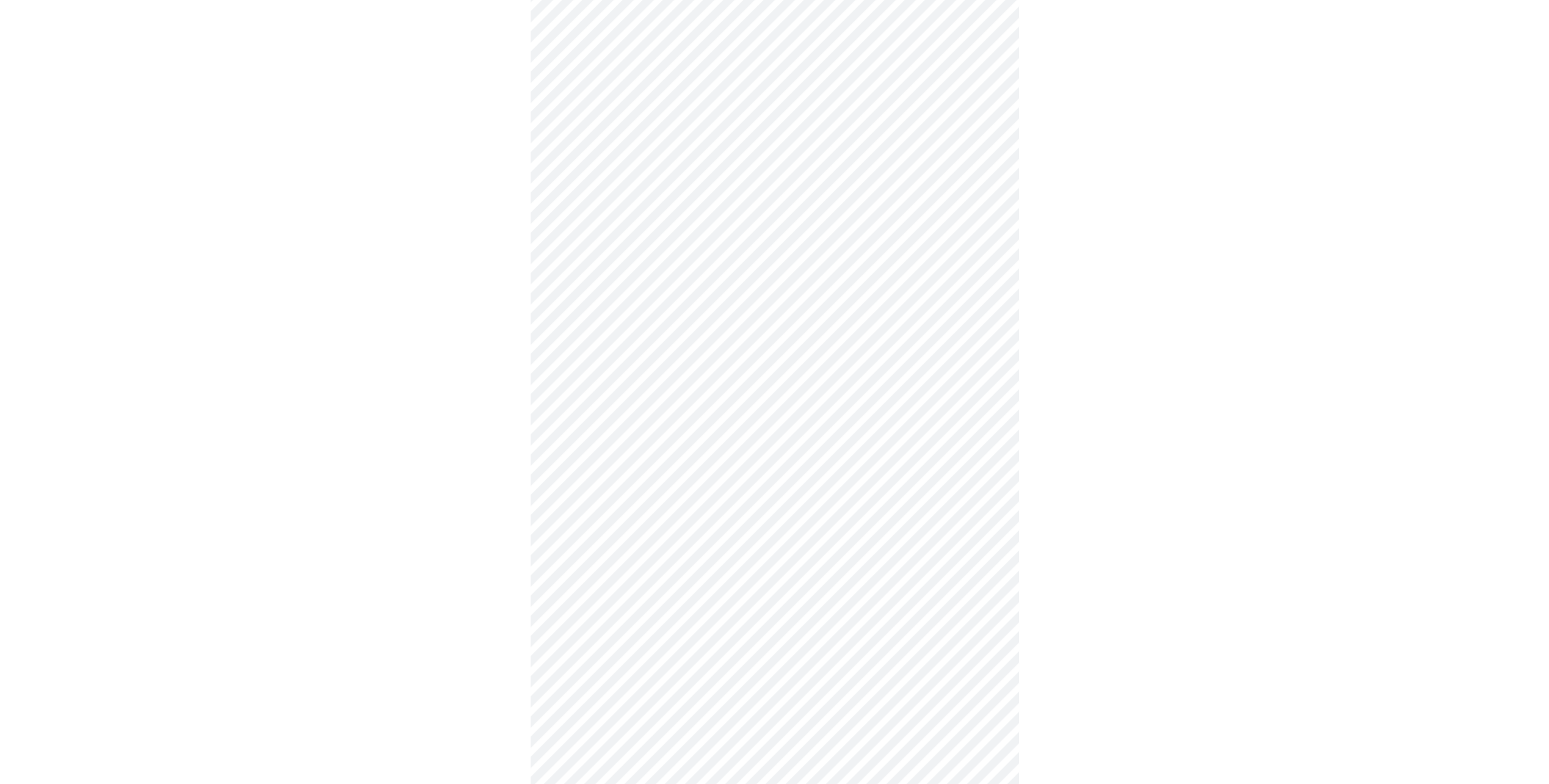
click at [978, 562] on body "MyMenopauseRx Appointments Messaging Labs Uploads Medications Community Refer a…" at bounding box center [774, 521] width 1539 height 1521
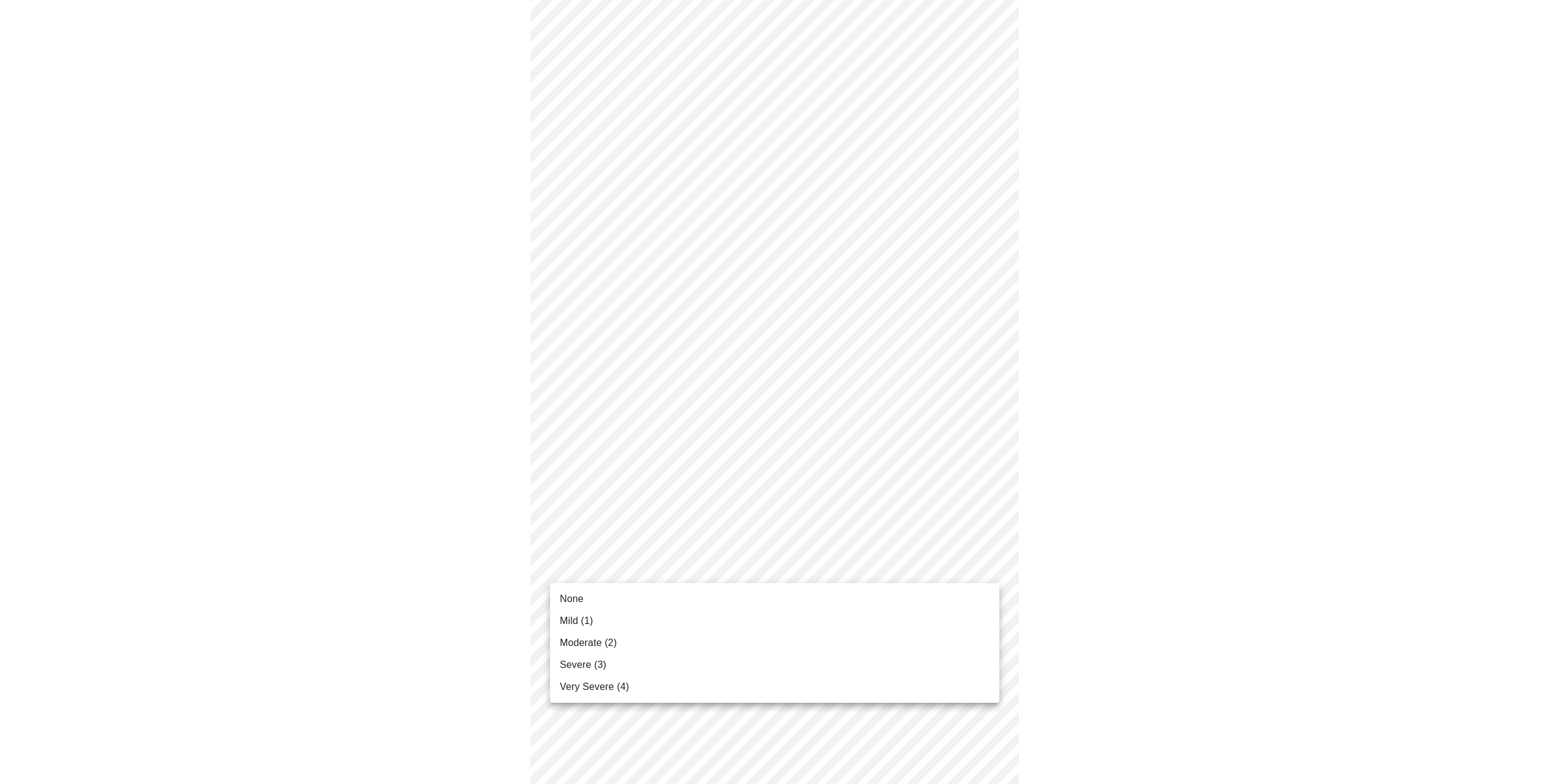
click at [567, 615] on span "Mild (1)" at bounding box center [576, 621] width 34 height 15
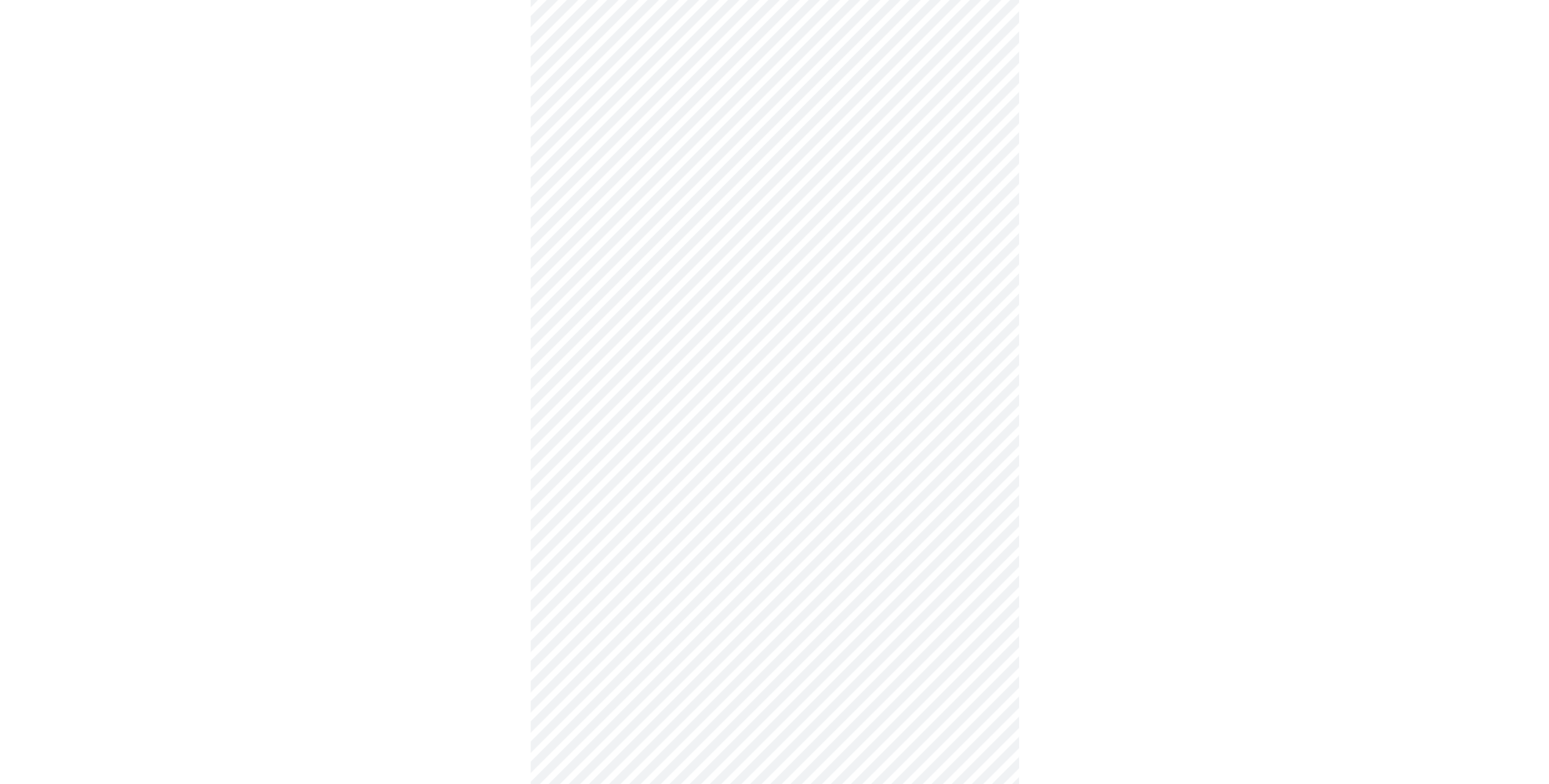
scroll to position [367, 0]
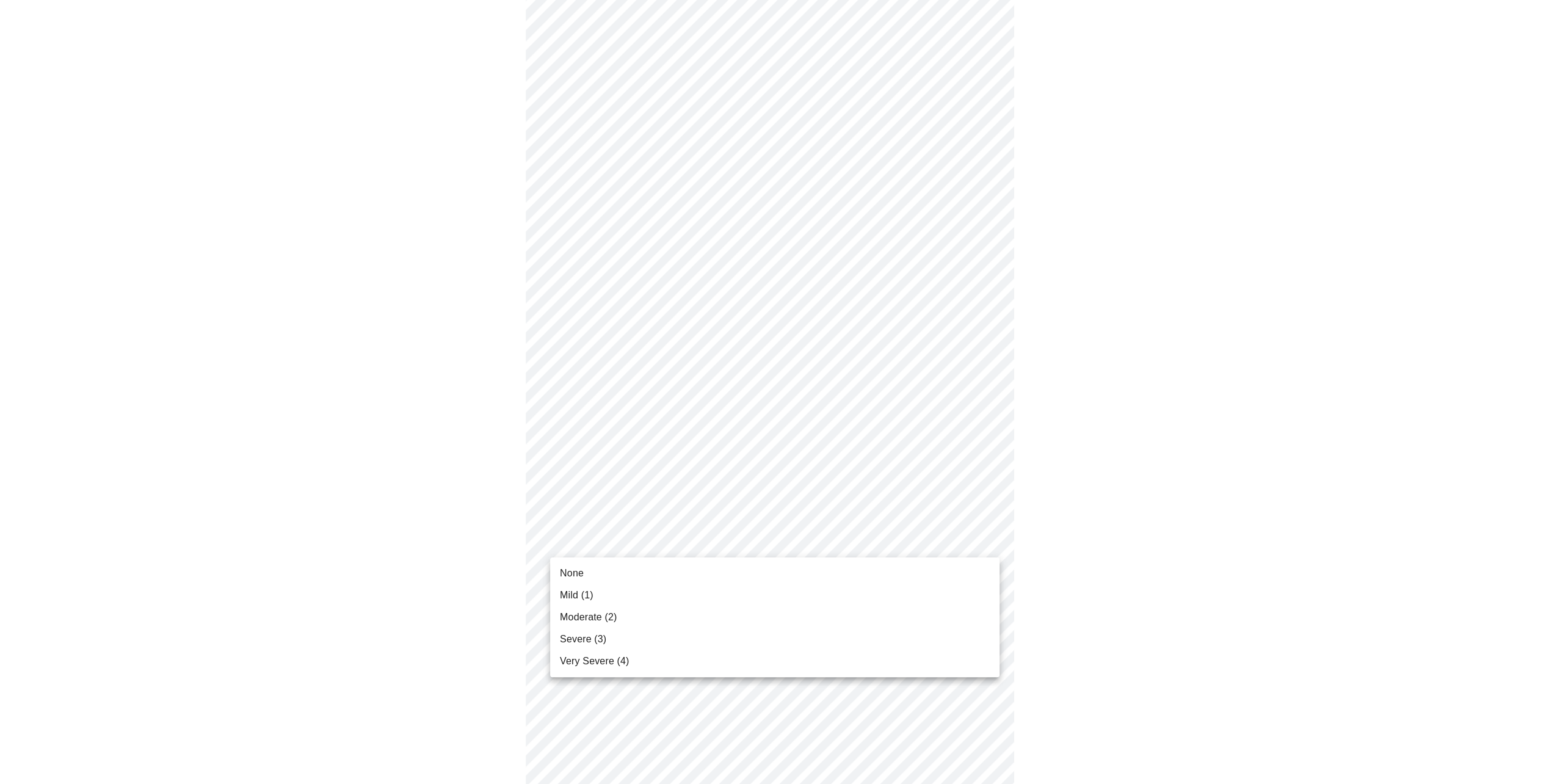
click at [965, 534] on body "MyMenopauseRx Appointments Messaging Labs Uploads Medications Community Refer a…" at bounding box center [774, 390] width 1539 height 1504
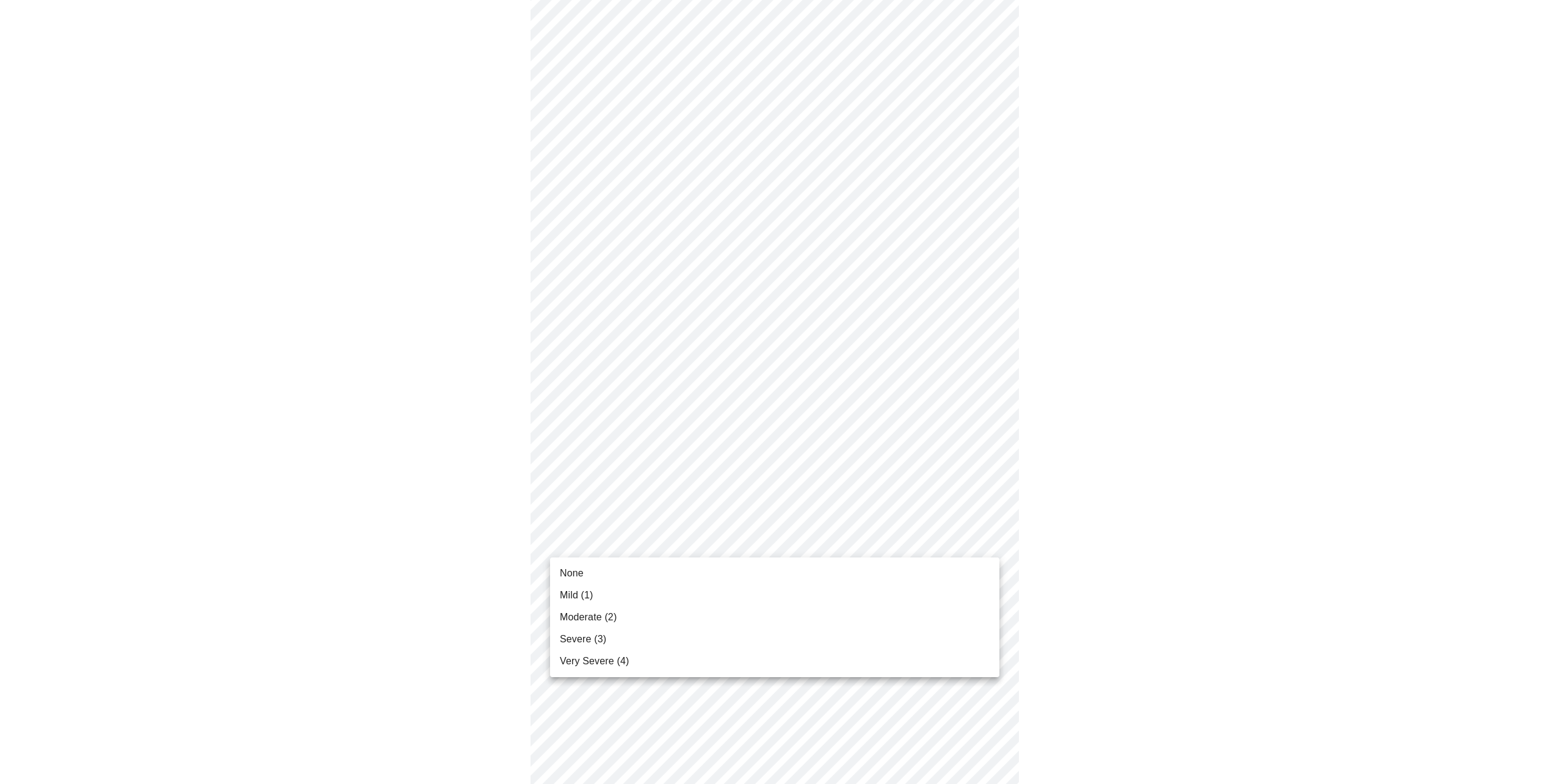
click at [596, 617] on span "Moderate (2)" at bounding box center [587, 617] width 57 height 15
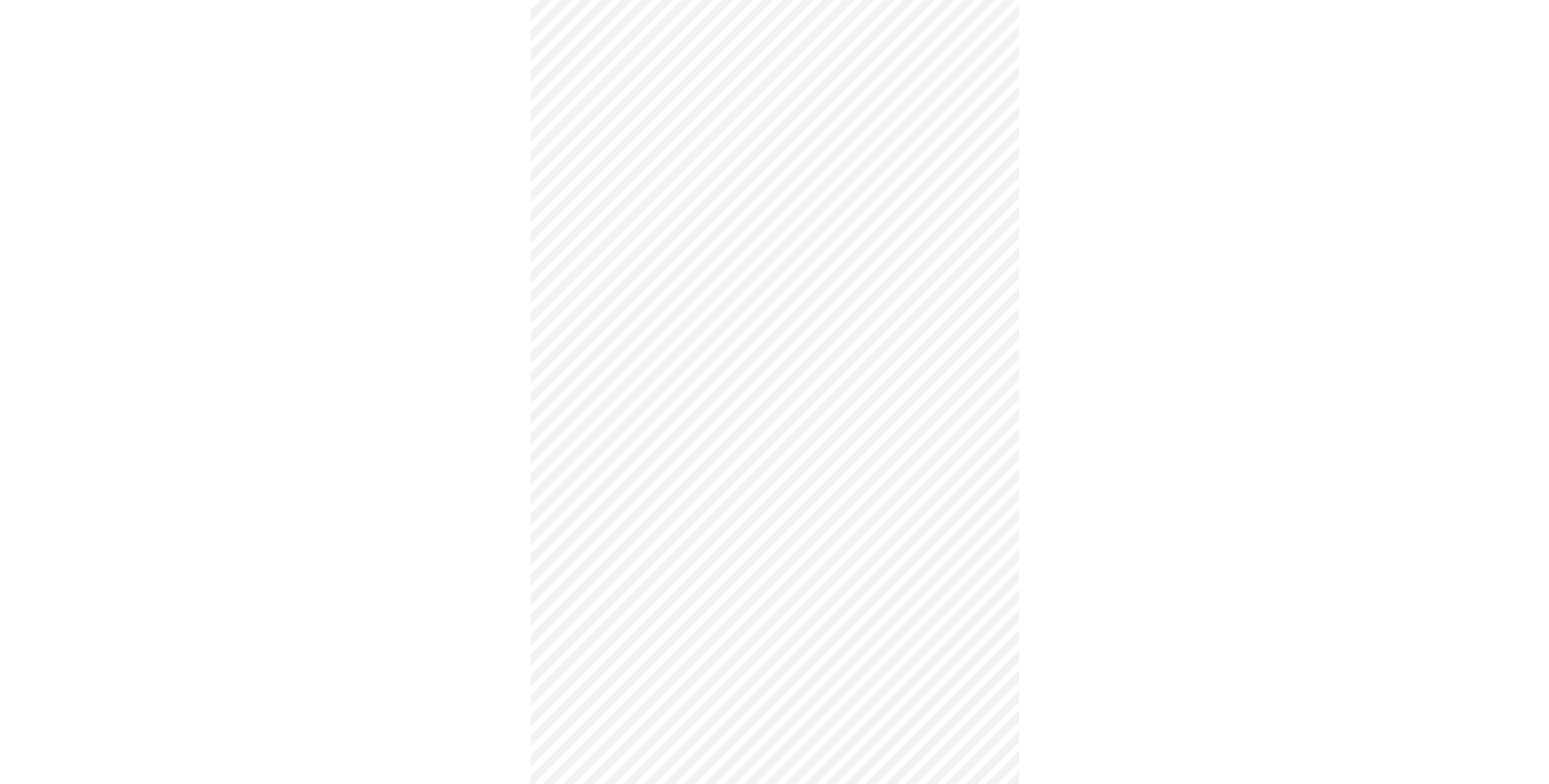
click at [991, 632] on body "MyMenopauseRx Appointments Messaging Labs Uploads Medications Community Refer a…" at bounding box center [774, 381] width 1539 height 1487
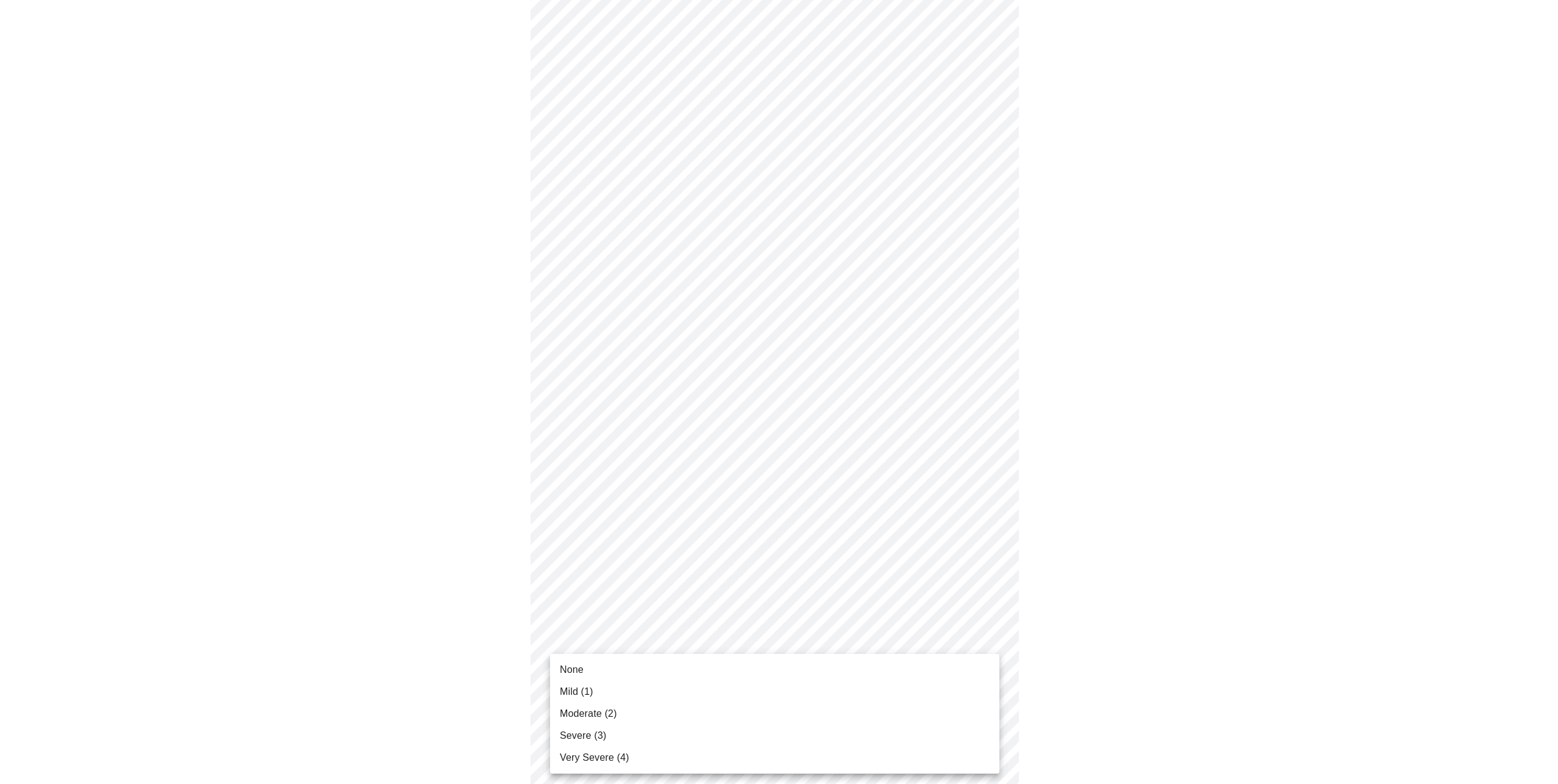
click at [580, 666] on span "None" at bounding box center [571, 669] width 24 height 15
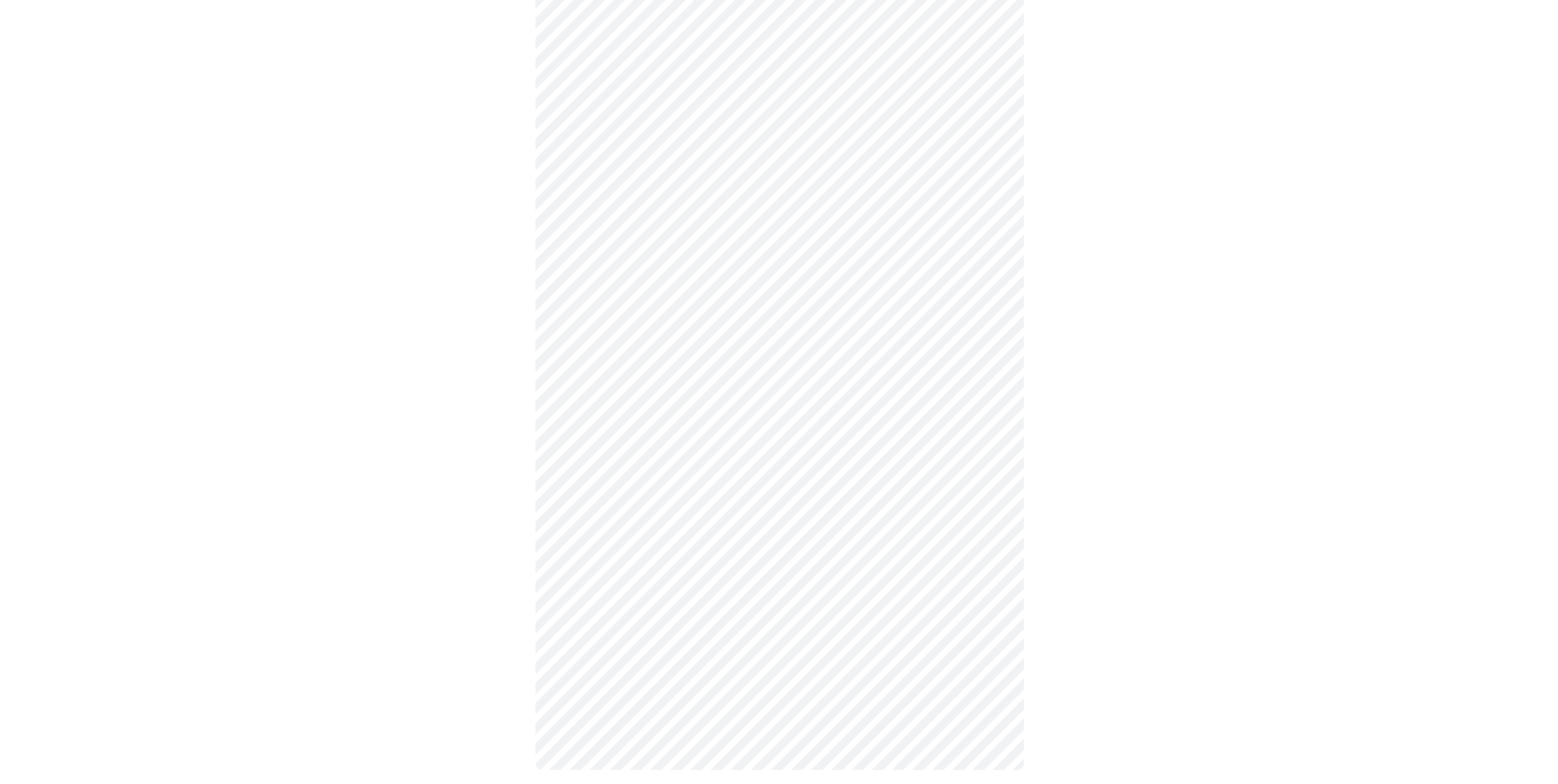
scroll to position [686, 0]
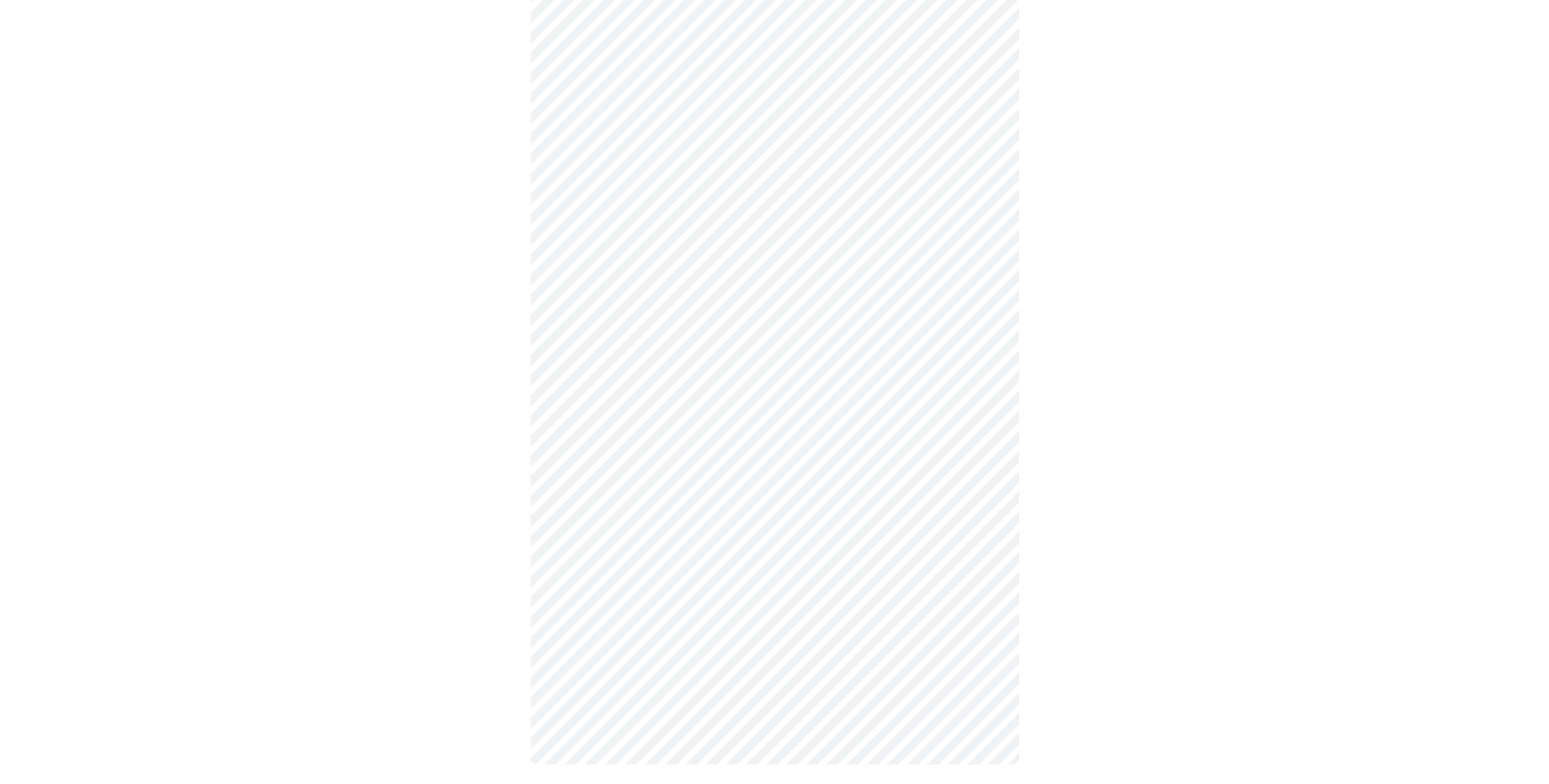
click at [789, 411] on body "MyMenopauseRx Appointments Messaging Labs Uploads Medications Community Refer a…" at bounding box center [774, 53] width 1539 height 1470
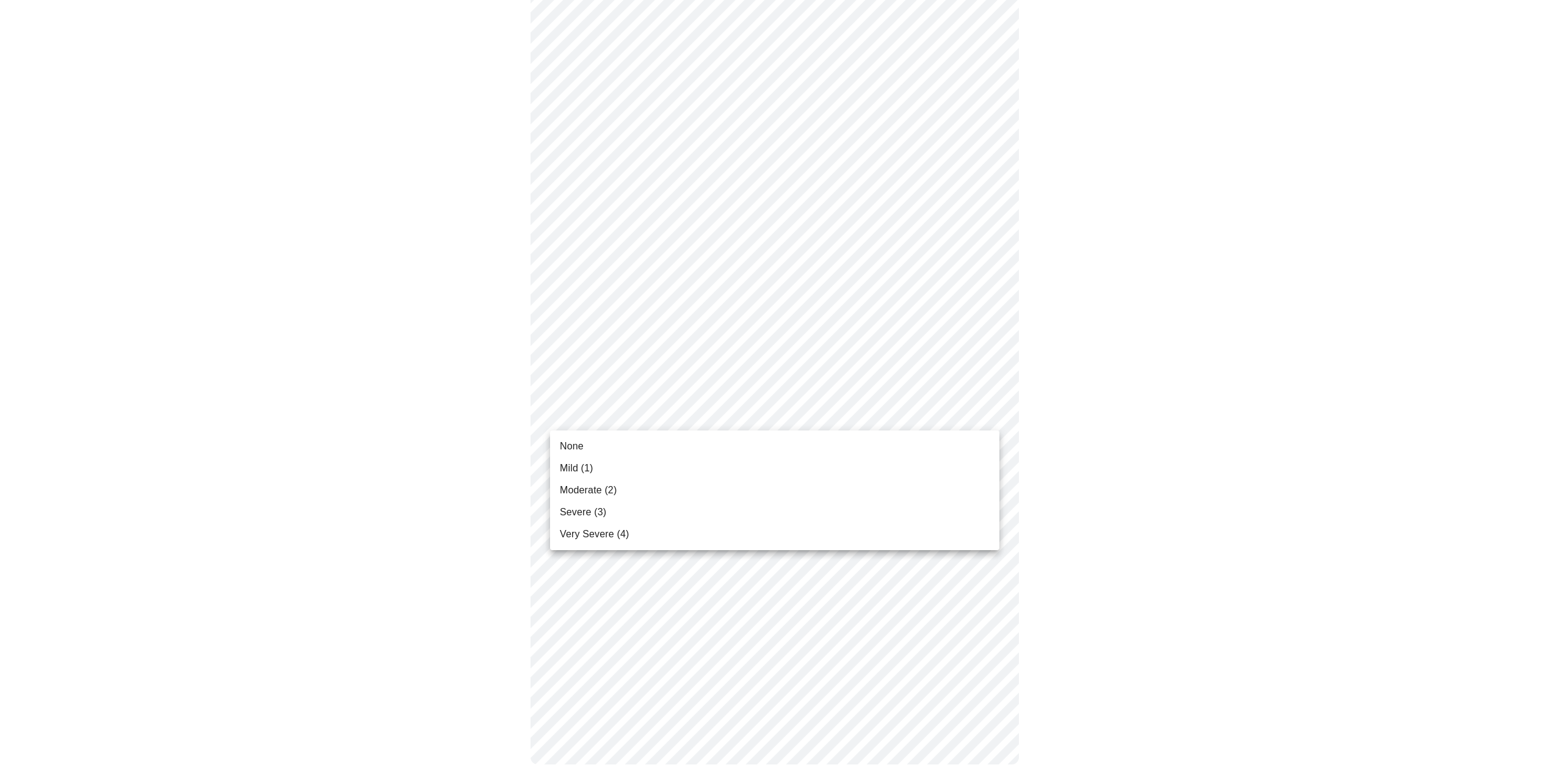
click at [571, 490] on span "Moderate (2)" at bounding box center [587, 490] width 57 height 15
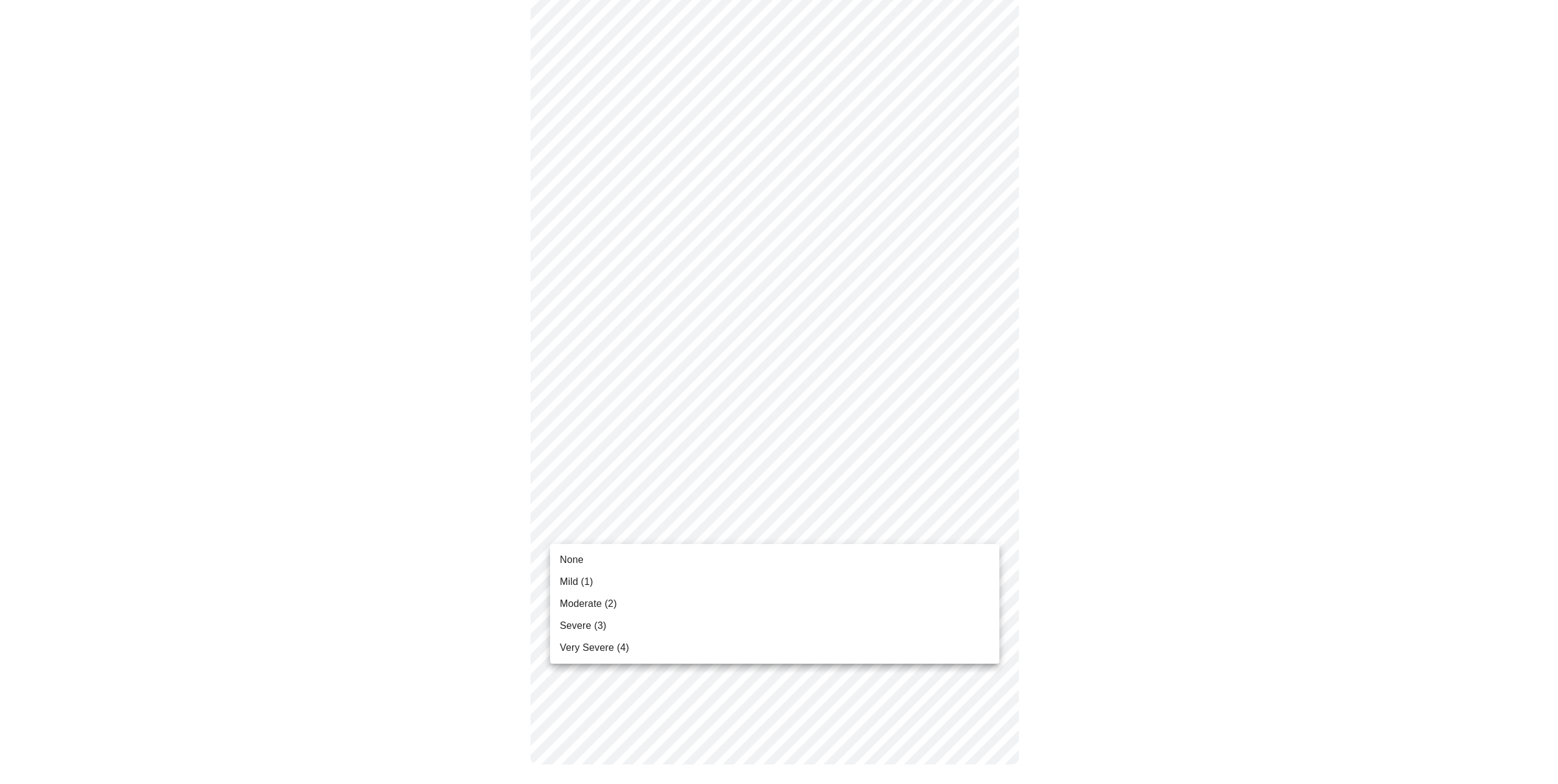
click at [917, 526] on body "MyMenopauseRx Appointments Messaging Labs Uploads Medications Community Refer a…" at bounding box center [779, 62] width 1548 height 1452
click at [572, 581] on span "Mild (1)" at bounding box center [576, 581] width 34 height 15
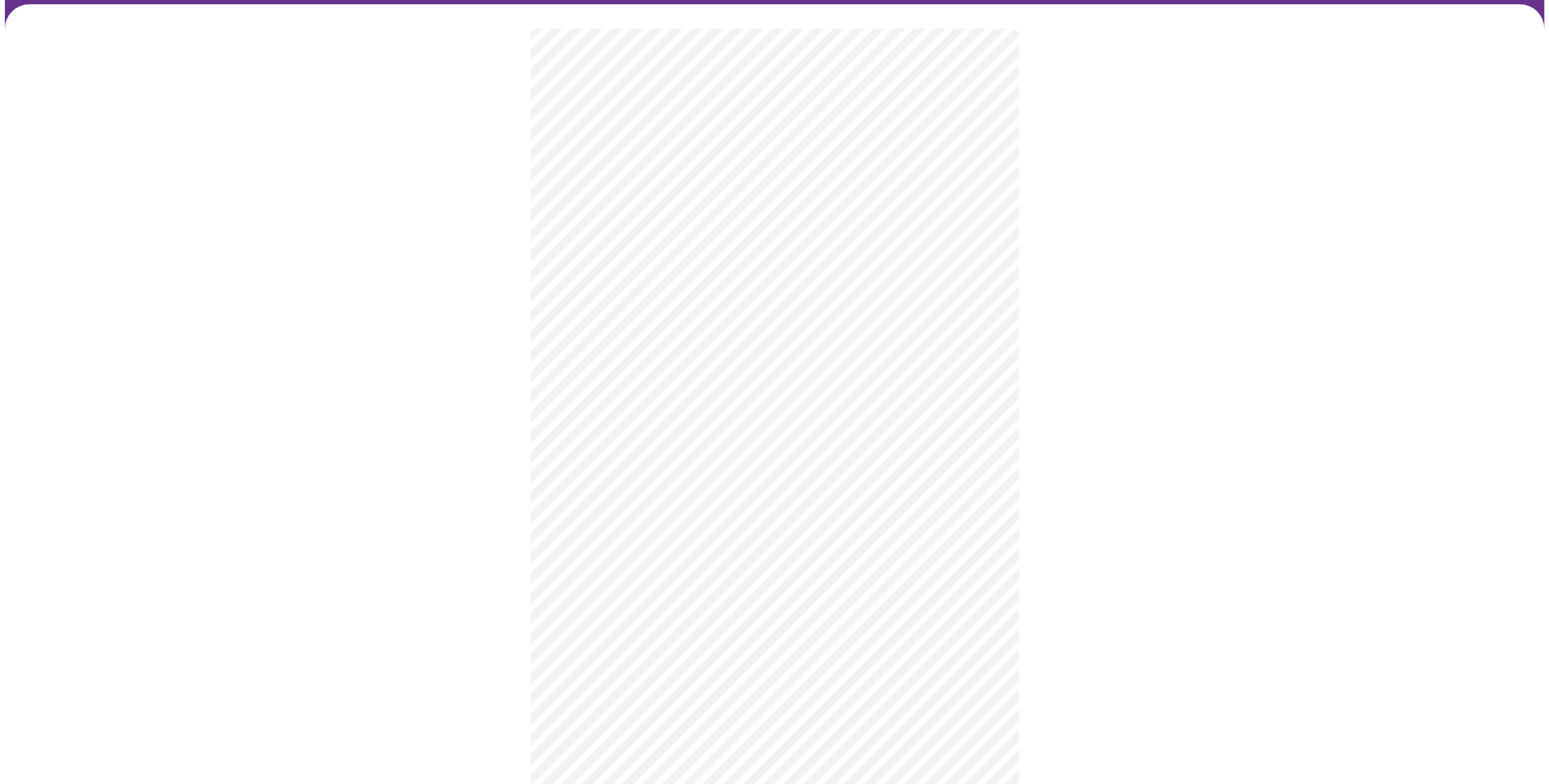
scroll to position [122, 0]
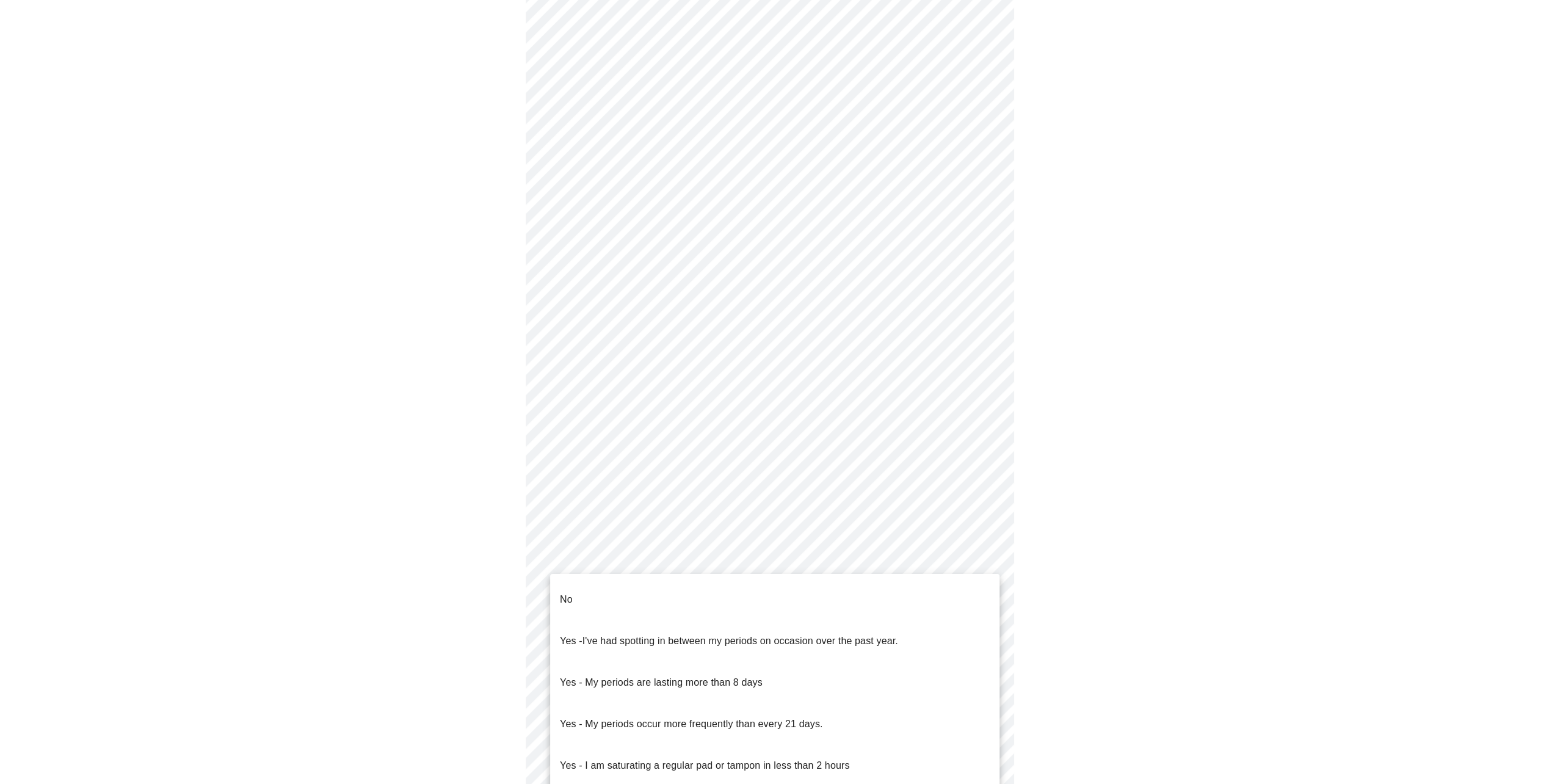
click at [600, 627] on body "MyMenopauseRx Appointments Messaging Labs Uploads Medications Community Refer a…" at bounding box center [774, 484] width 1539 height 1203
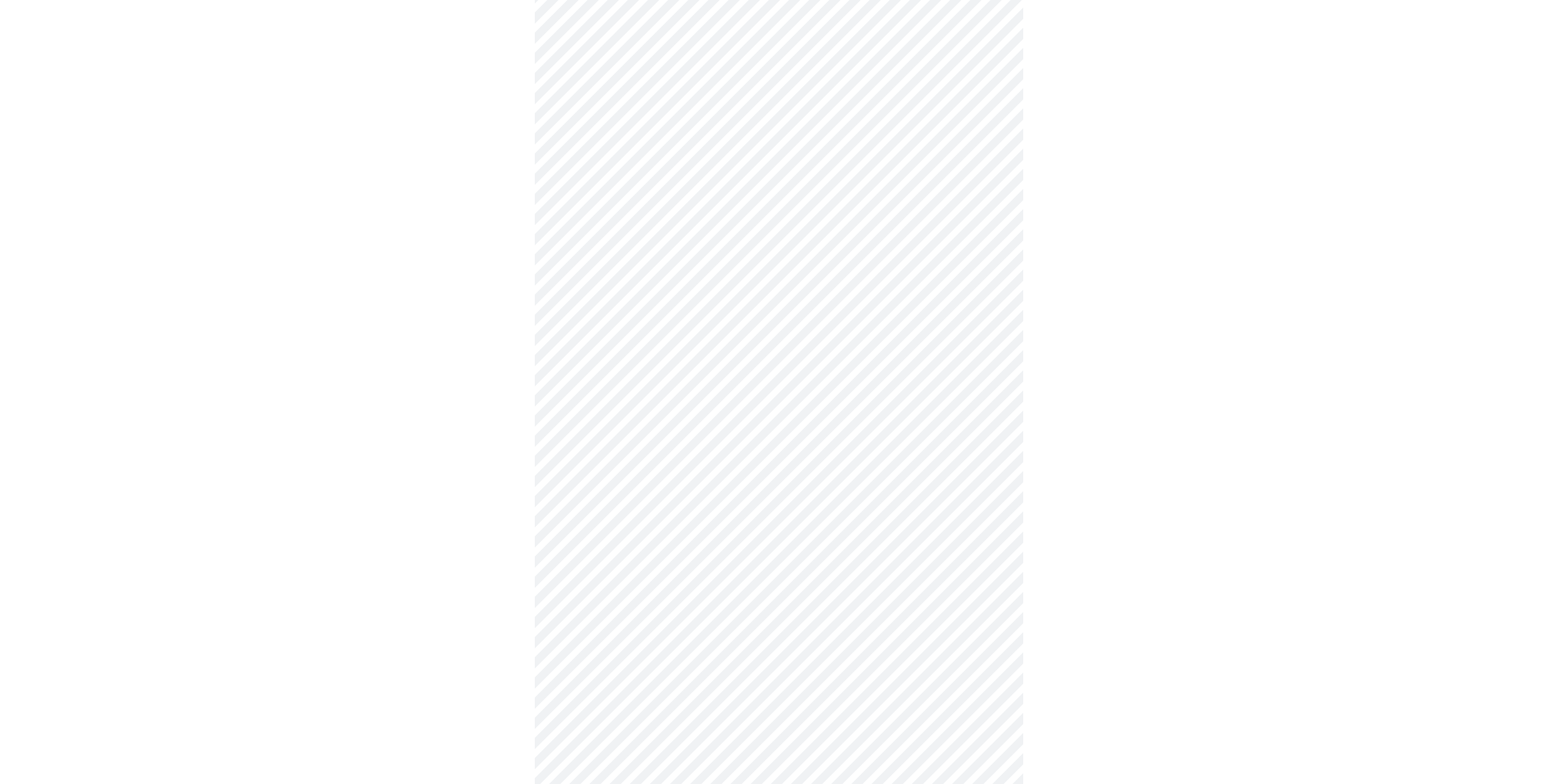
click at [763, 713] on body "MyMenopauseRx Appointments Messaging Labs Uploads Medications Community Refer a…" at bounding box center [779, 481] width 1548 height 1197
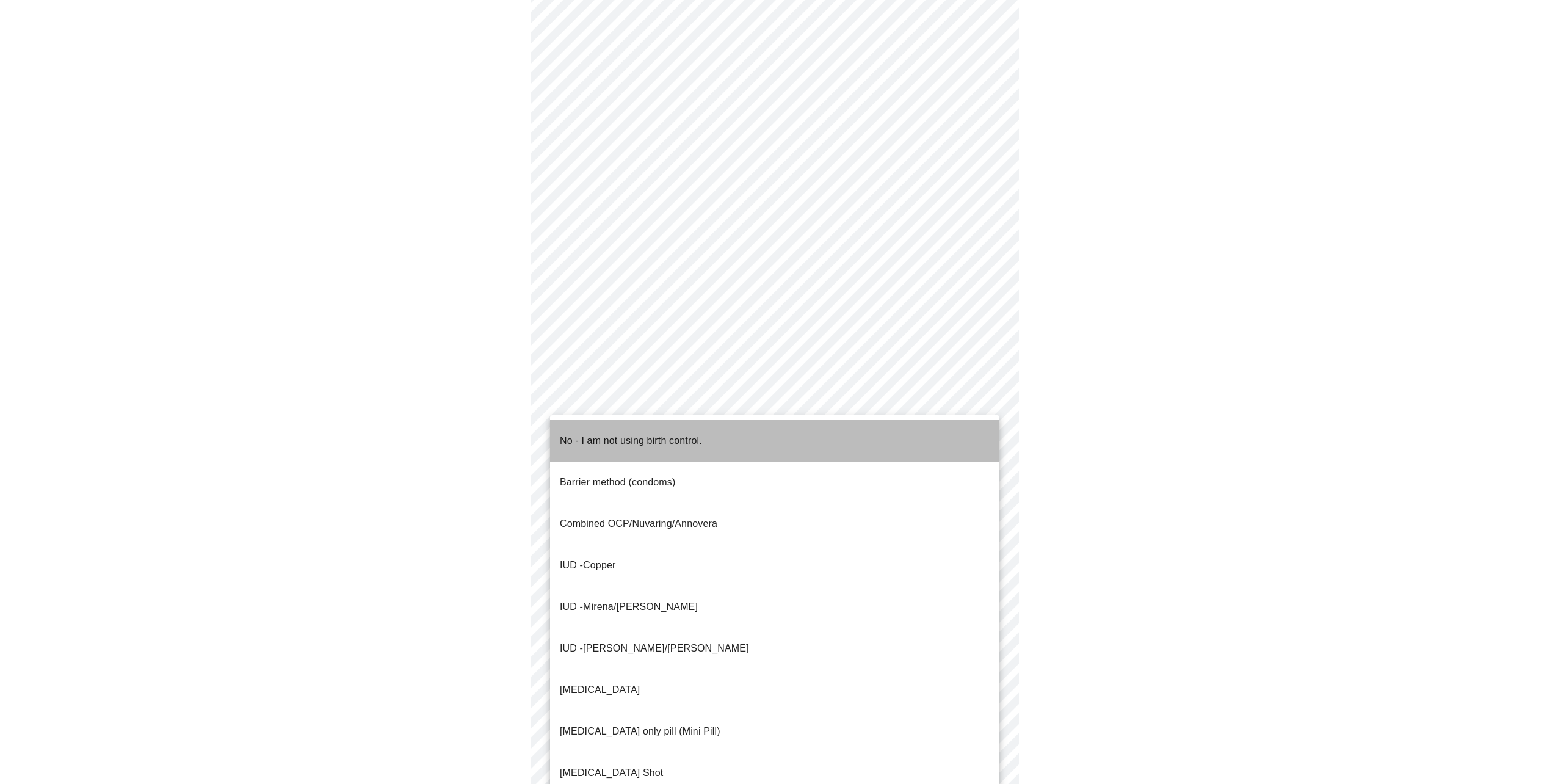
click at [605, 433] on p "No - I am not using birth control." at bounding box center [630, 440] width 142 height 15
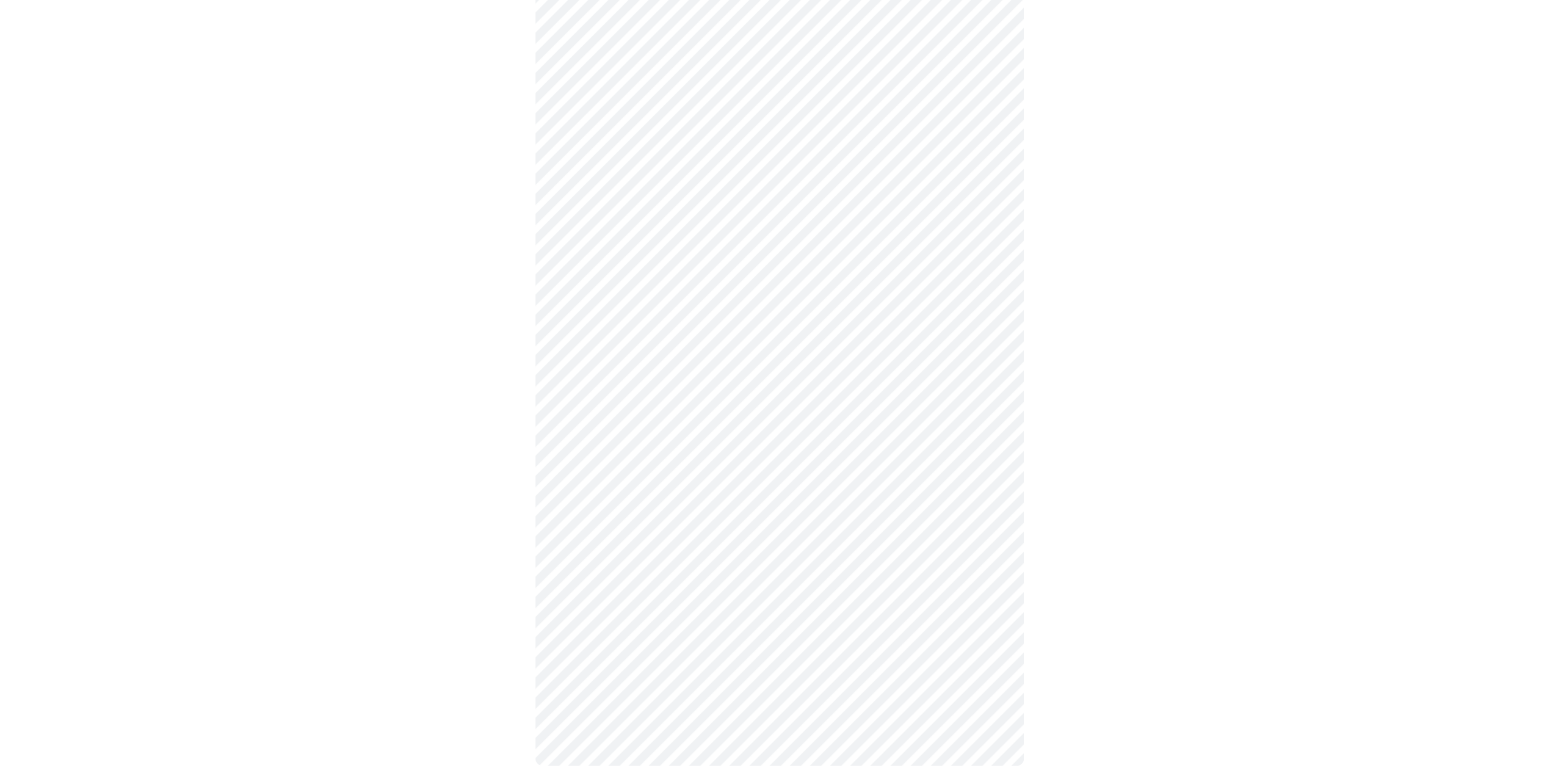
scroll to position [404, 0]
click at [706, 525] on body "MyMenopauseRx Appointments Messaging Labs Uploads Medications Community Refer a…" at bounding box center [779, 195] width 1548 height 1189
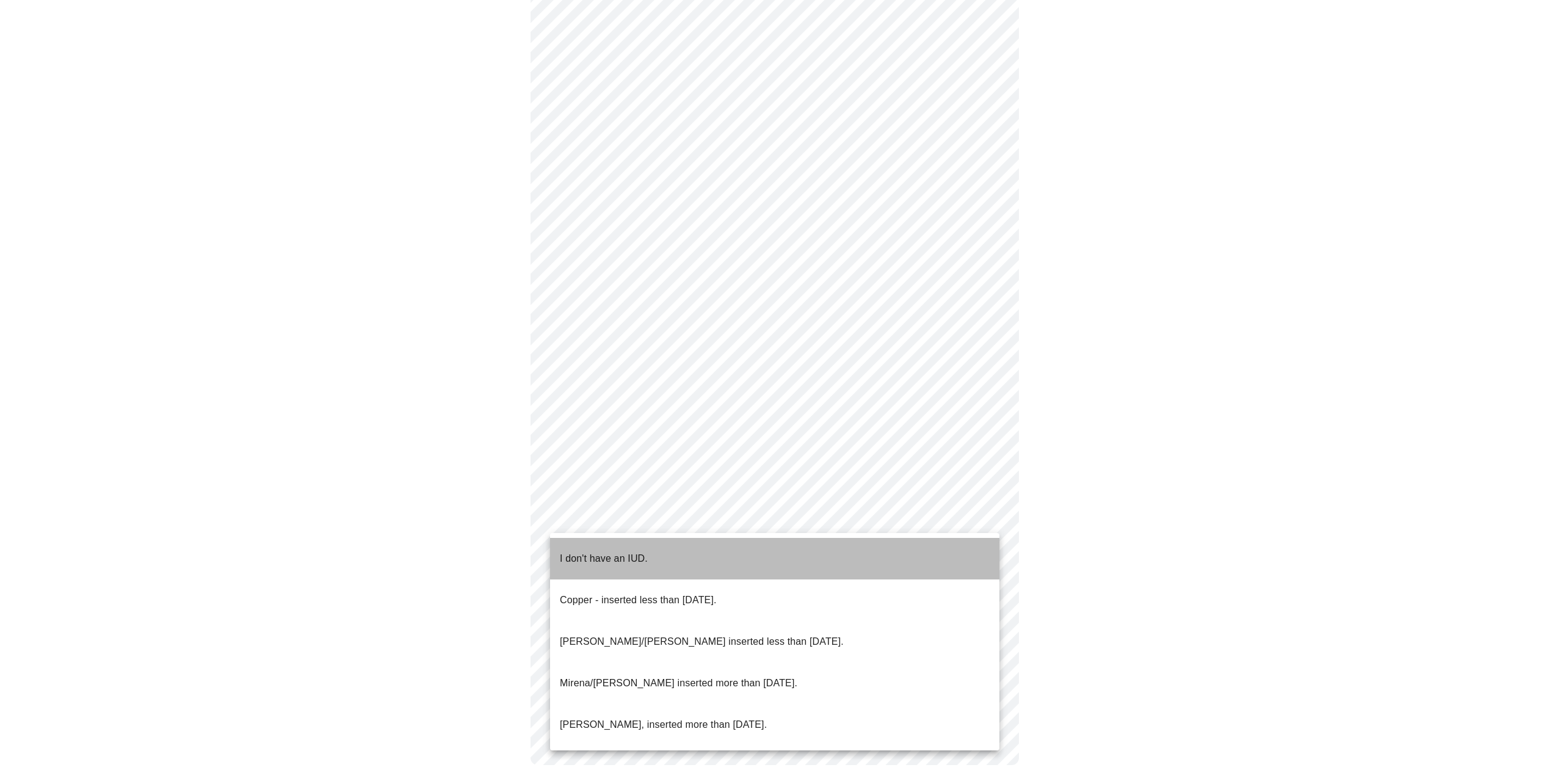
click at [618, 551] on p "I don't have an IUD." at bounding box center [603, 558] width 88 height 15
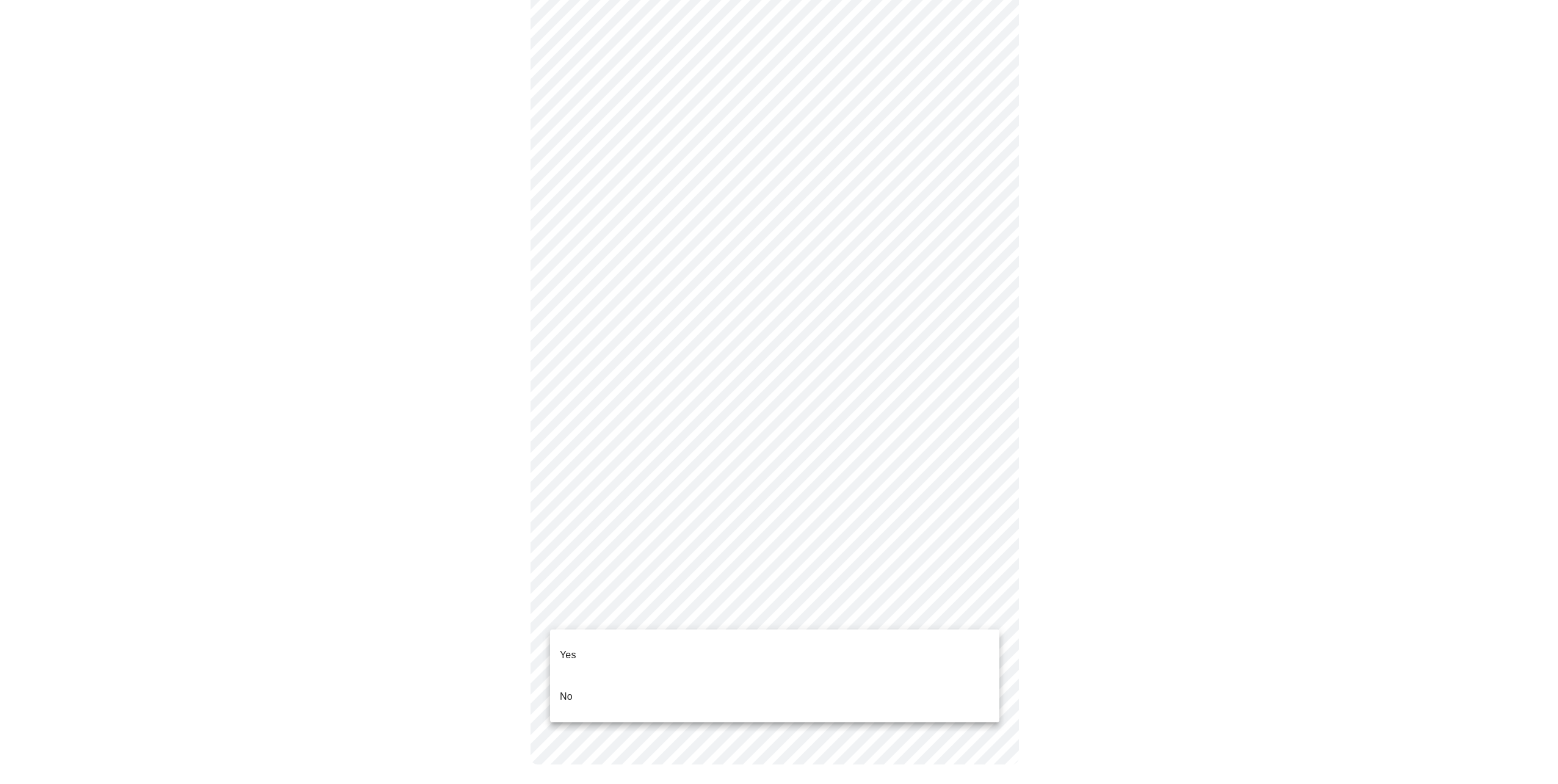
click at [640, 618] on body "MyMenopauseRx Appointments Messaging Labs Uploads Medications Community Refer a…" at bounding box center [779, 198] width 1548 height 1182
click at [572, 648] on p "Yes" at bounding box center [568, 655] width 16 height 15
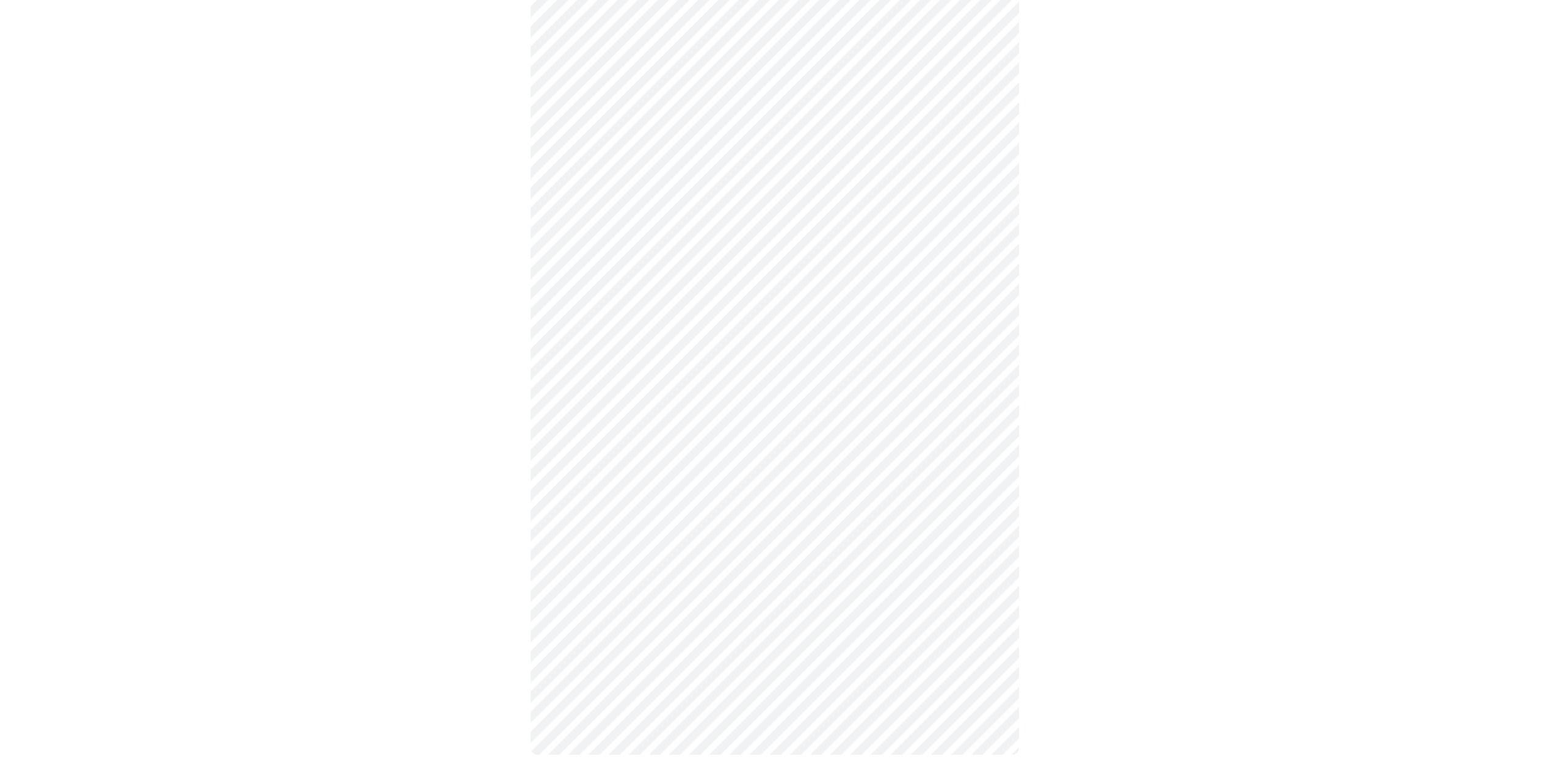
scroll to position [0, 0]
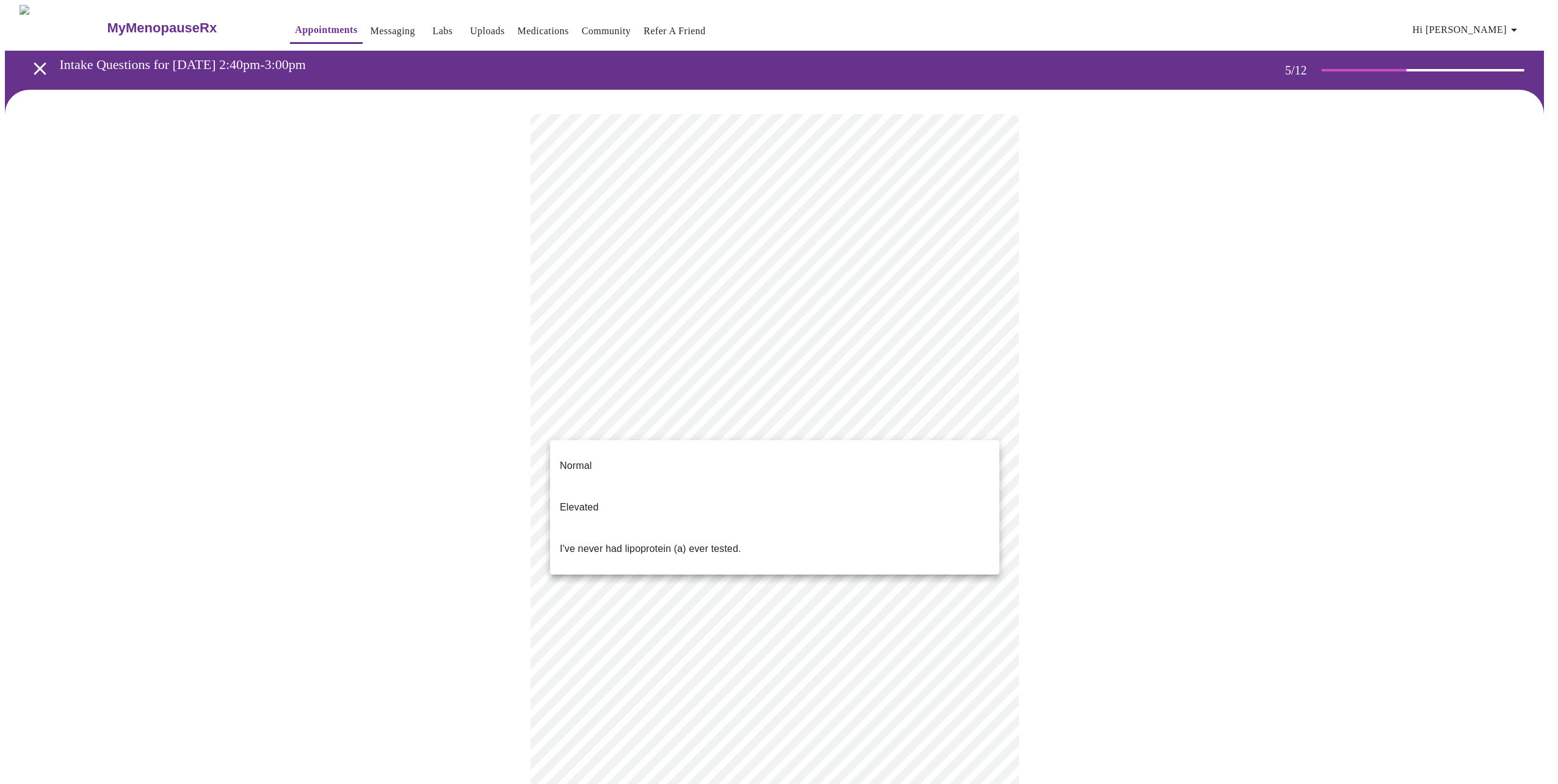
click at [787, 426] on body "MyMenopauseRx Appointments Messaging Labs Uploads Medications Community Refer a…" at bounding box center [779, 456] width 1548 height 902
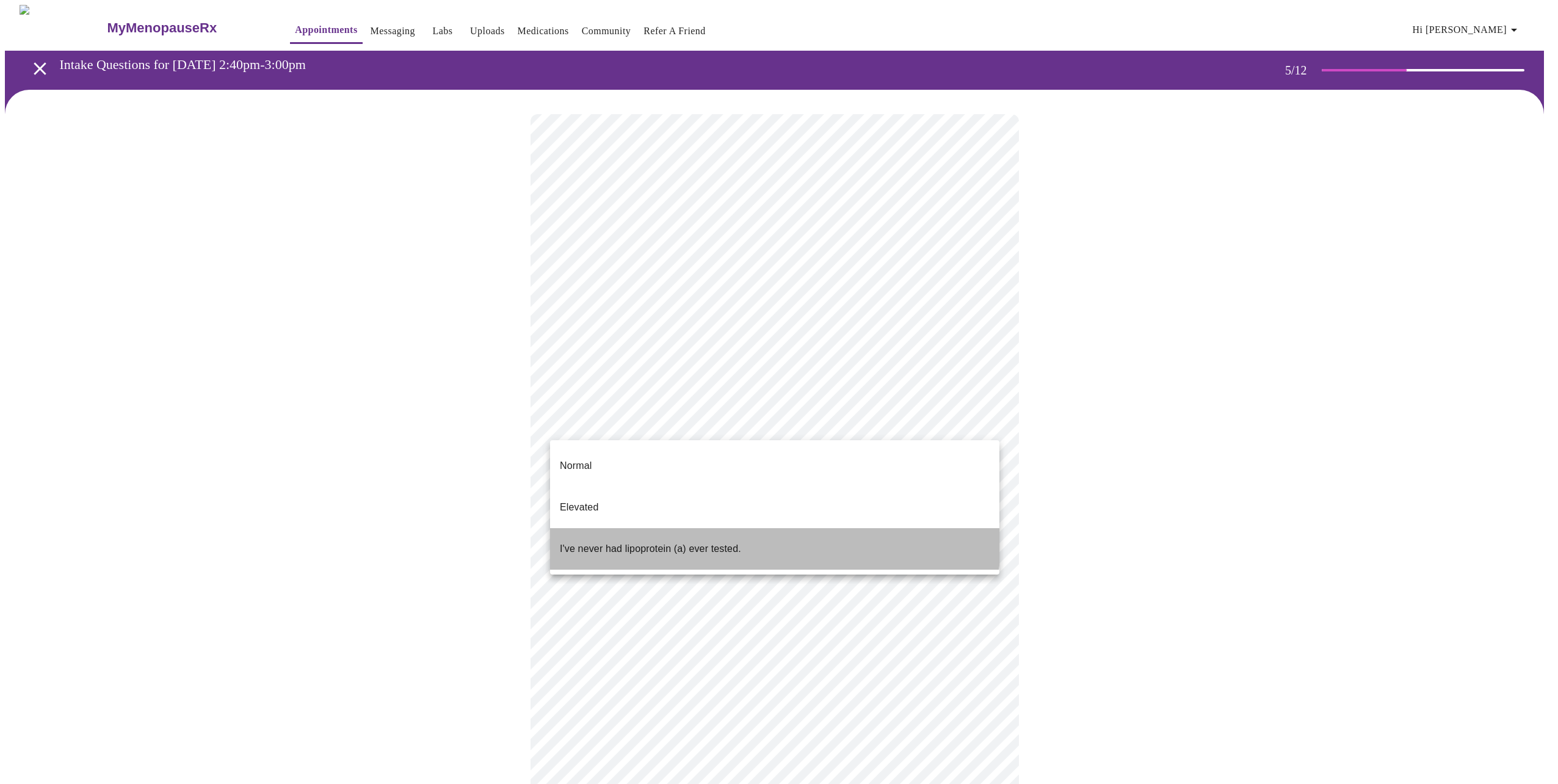
click at [652, 541] on p "I've never had lipoprotein (a) ever tested." at bounding box center [650, 549] width 181 height 15
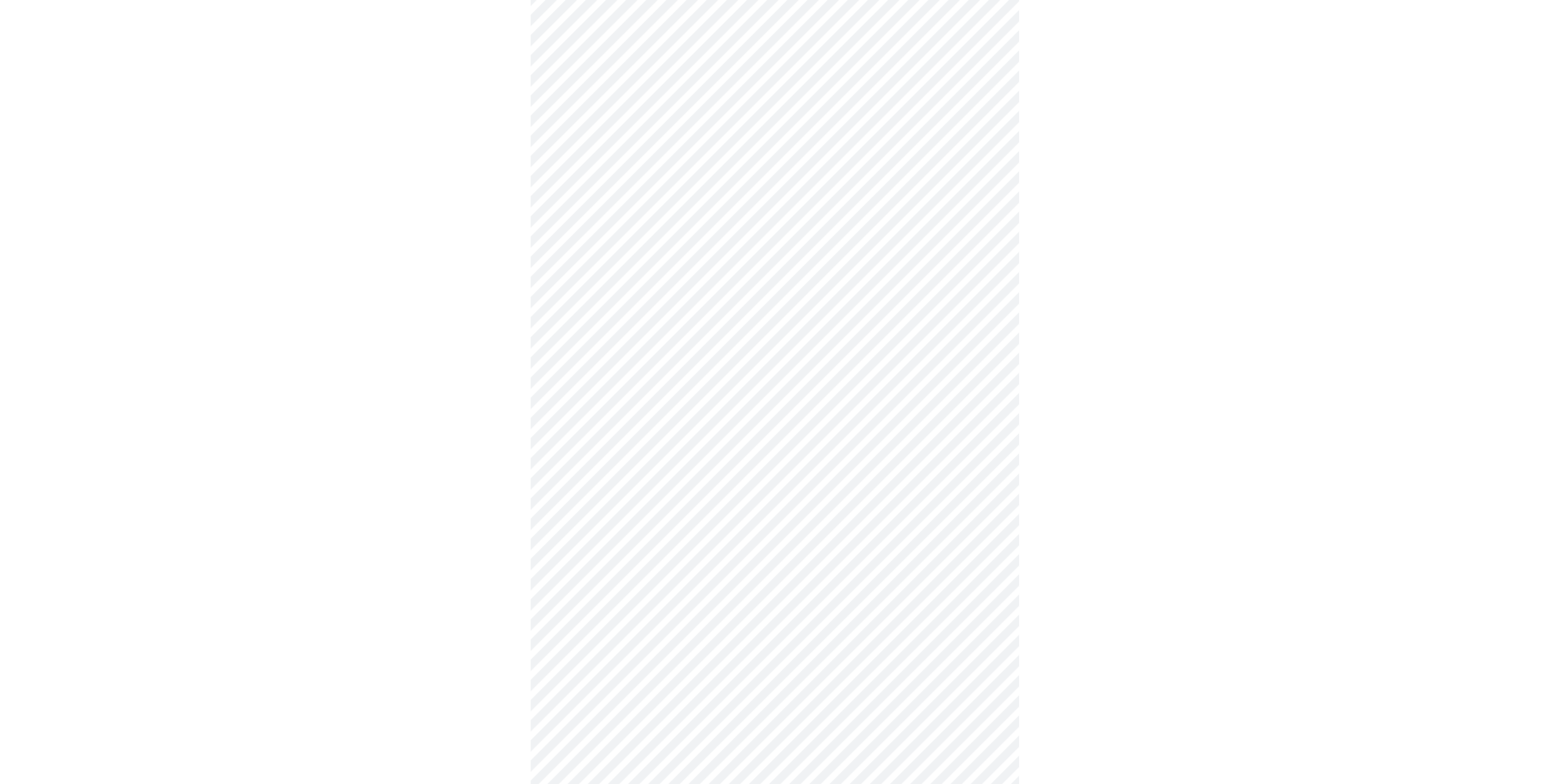
scroll to position [2807, 0]
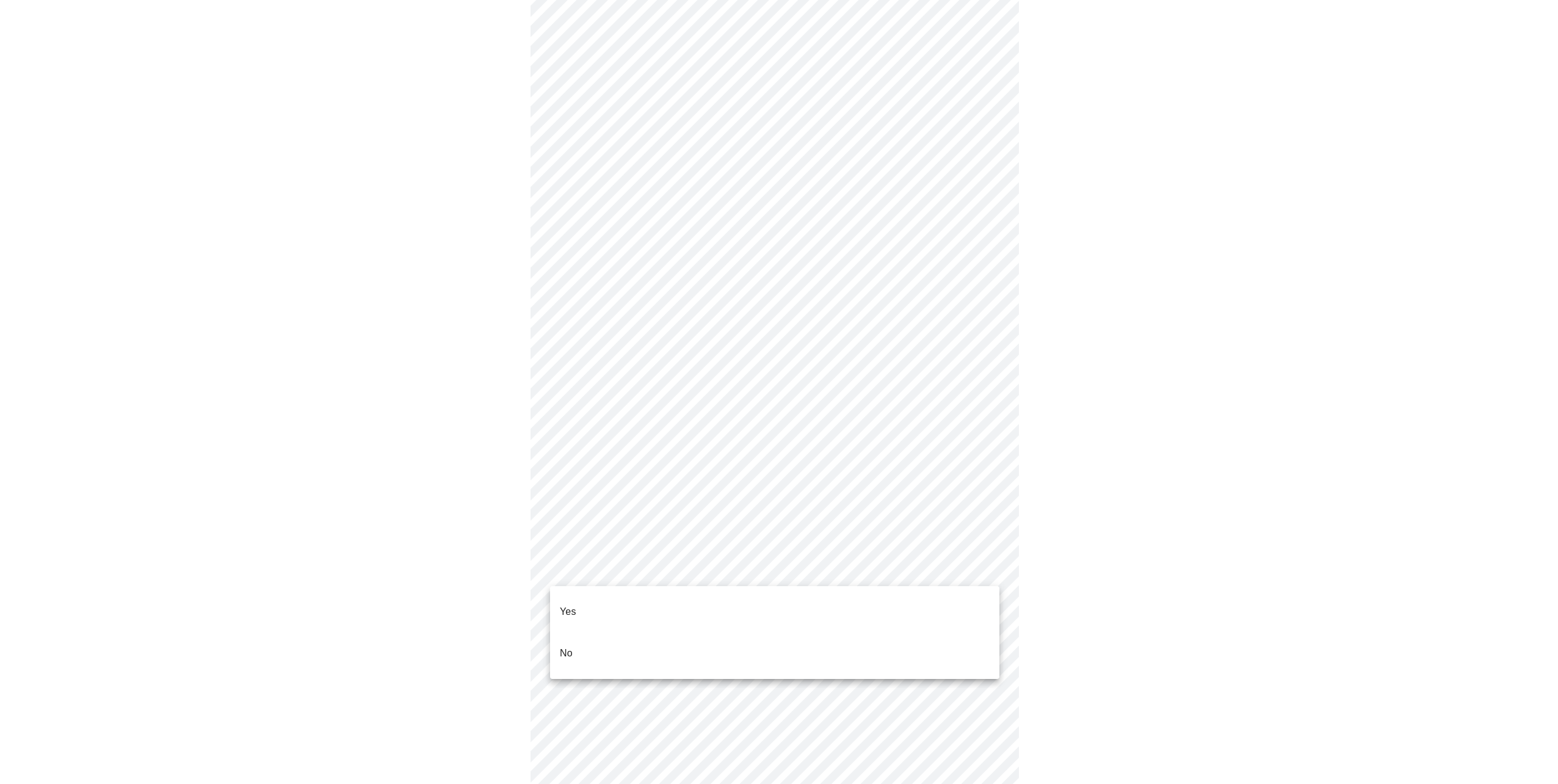
click at [567, 645] on p "No" at bounding box center [566, 653] width 13 height 15
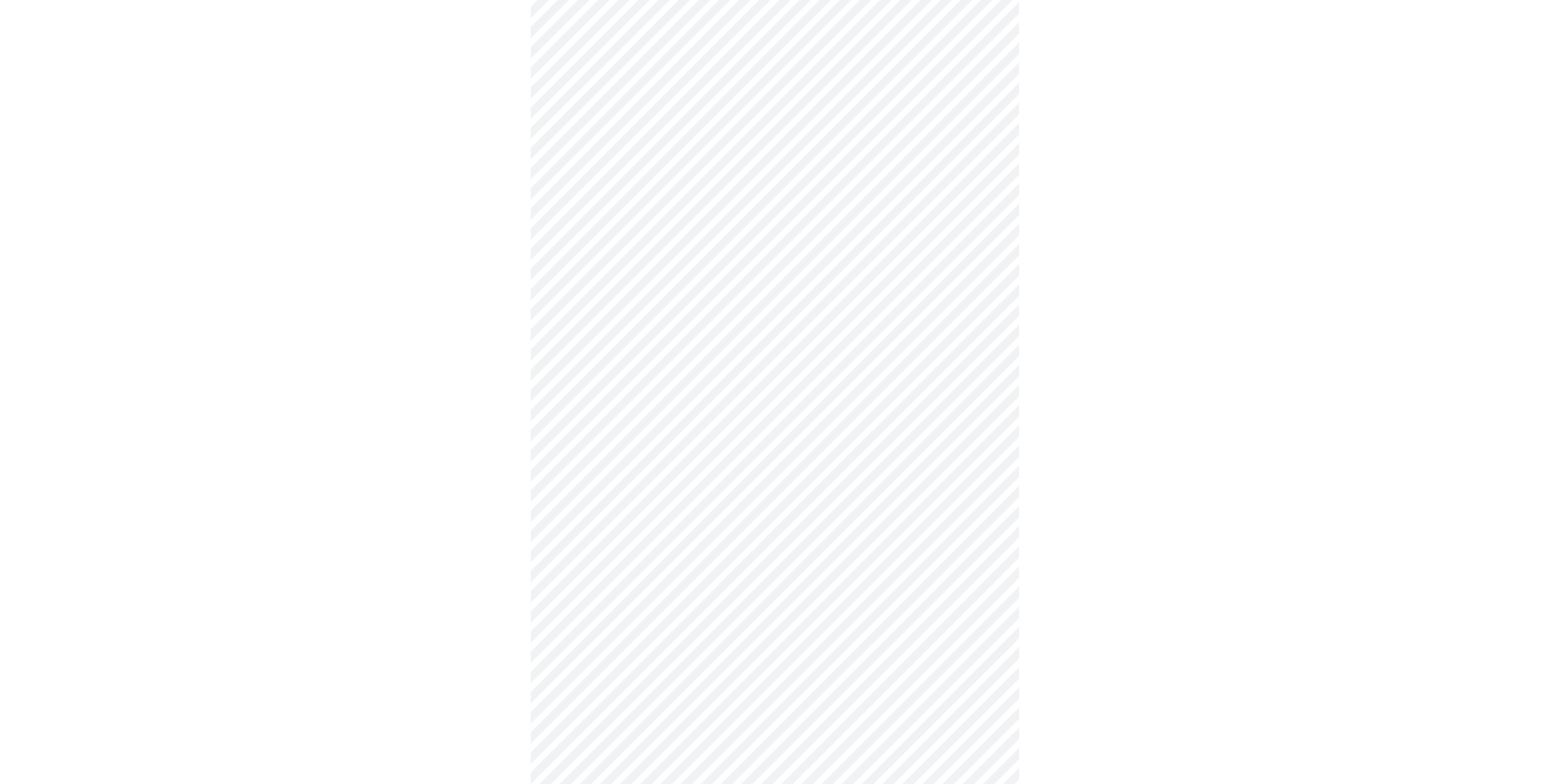
scroll to position [732, 0]
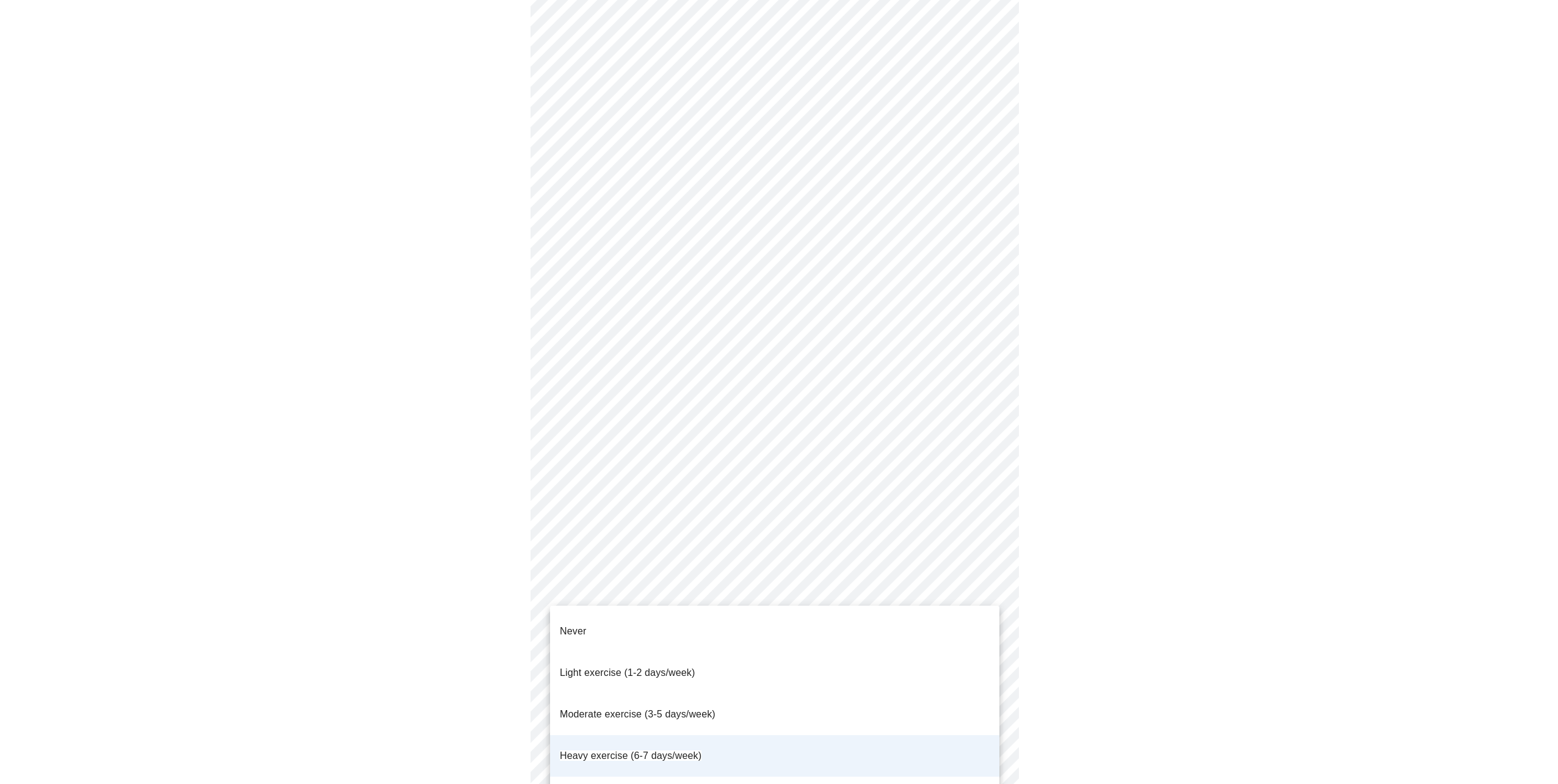
click at [992, 597] on body "MyMenopauseRx Appointments Messaging Labs Uploads Medications Community Refer a…" at bounding box center [779, 59] width 1548 height 1574
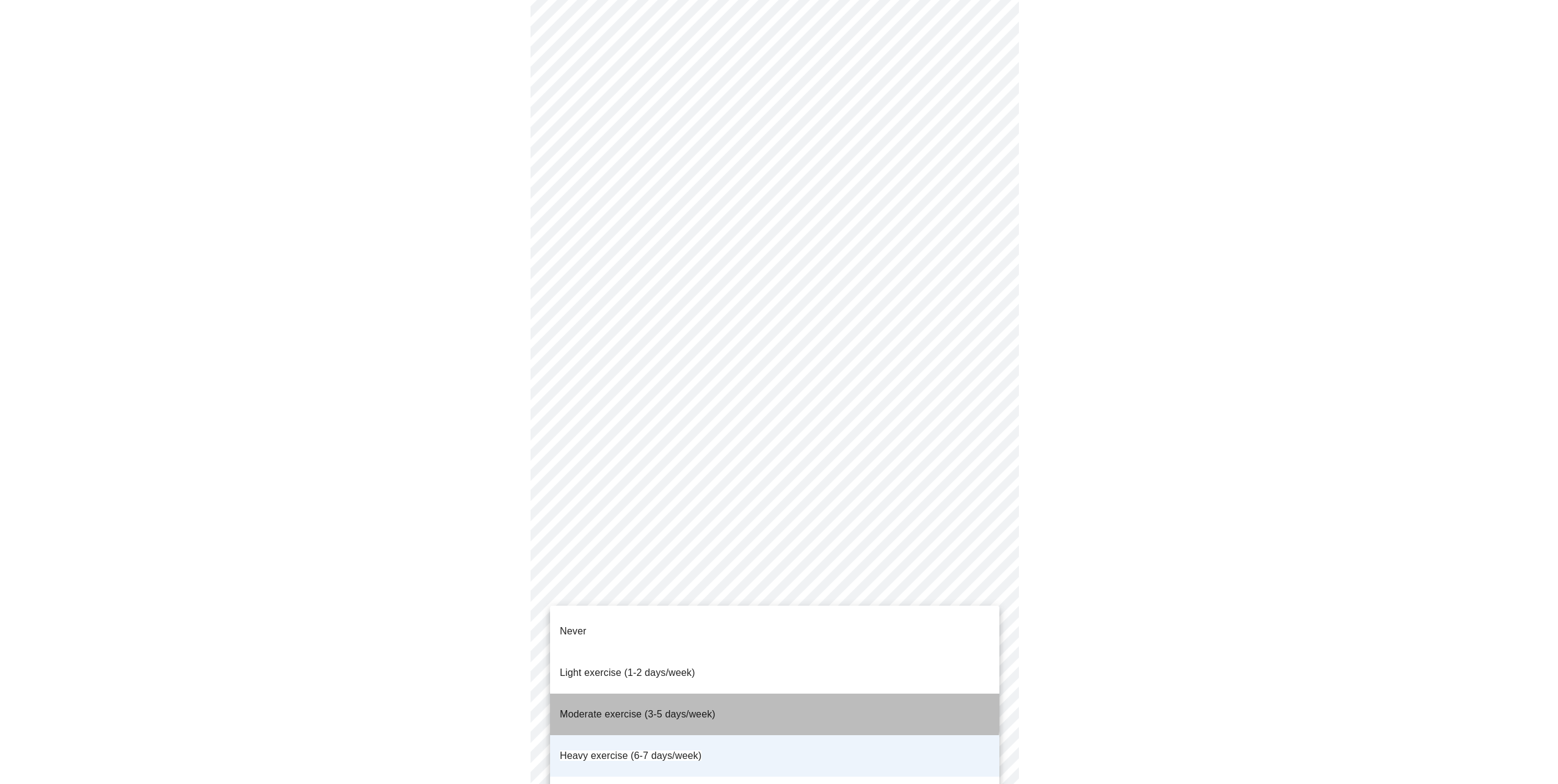
click at [682, 709] on span "Moderate exercise (3-5 days/week)" at bounding box center [637, 713] width 156 height 11
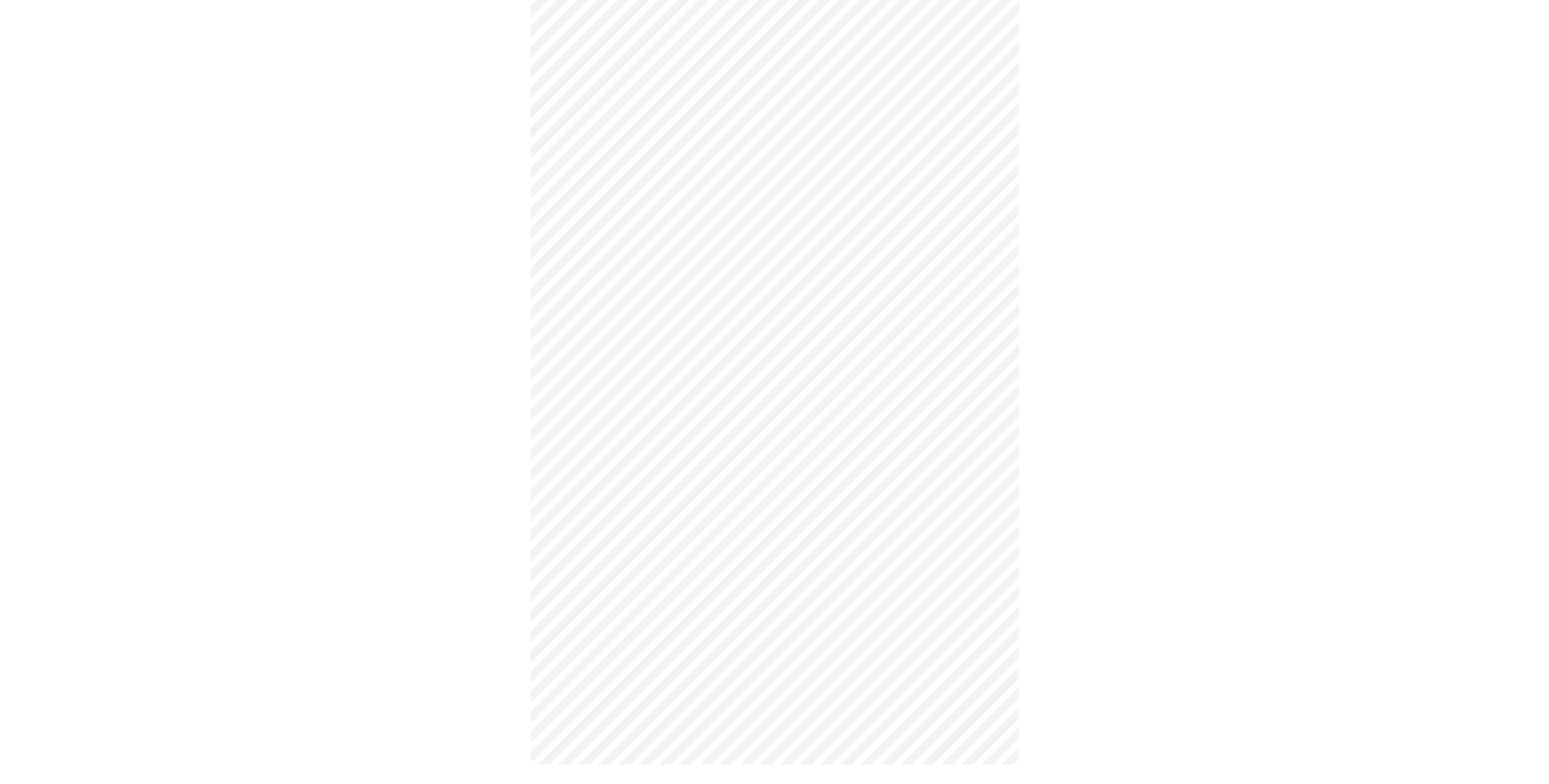
scroll to position [204, 0]
